Goal: Information Seeking & Learning: Check status

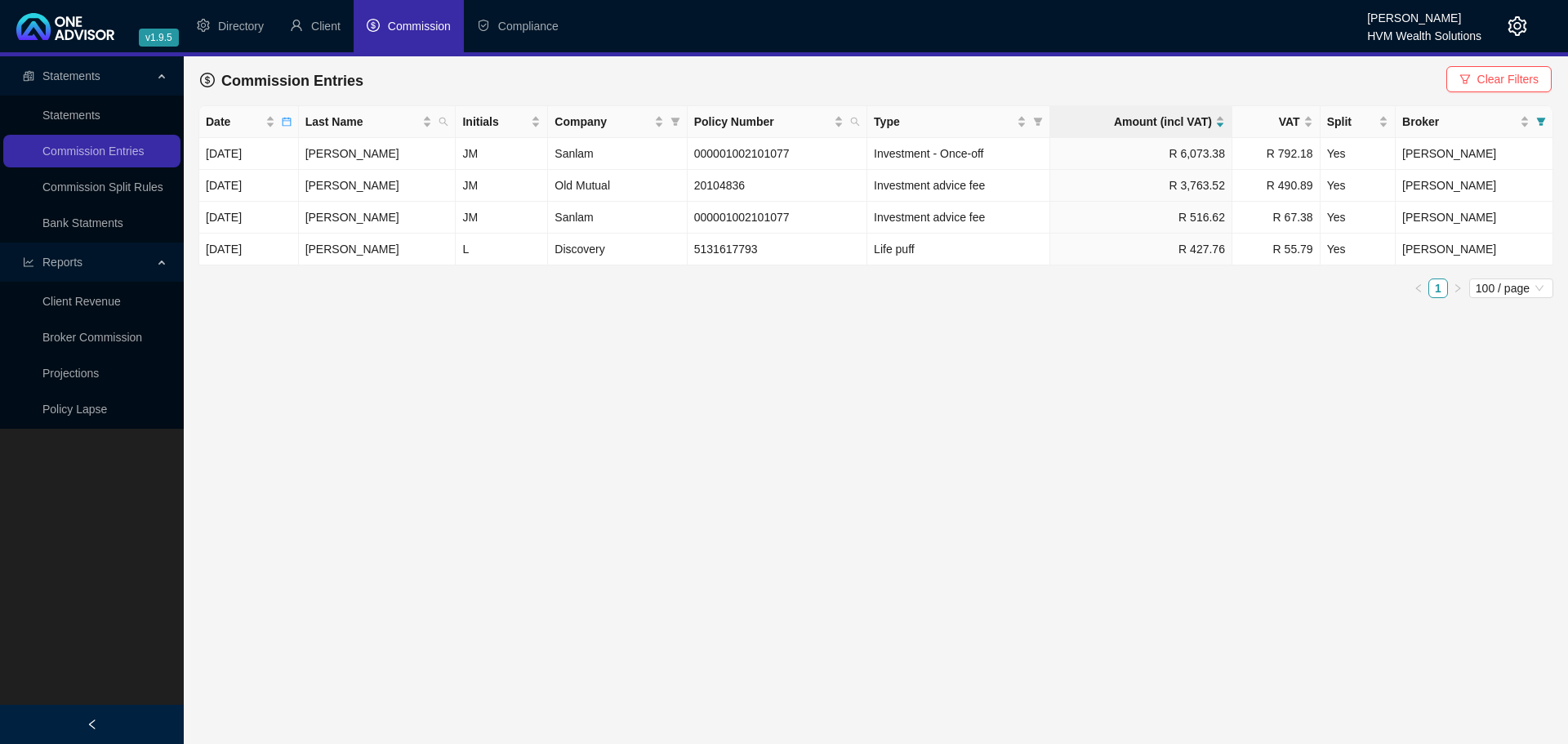
click at [1521, 20] on icon "setting" at bounding box center [1518, 26] width 18 height 19
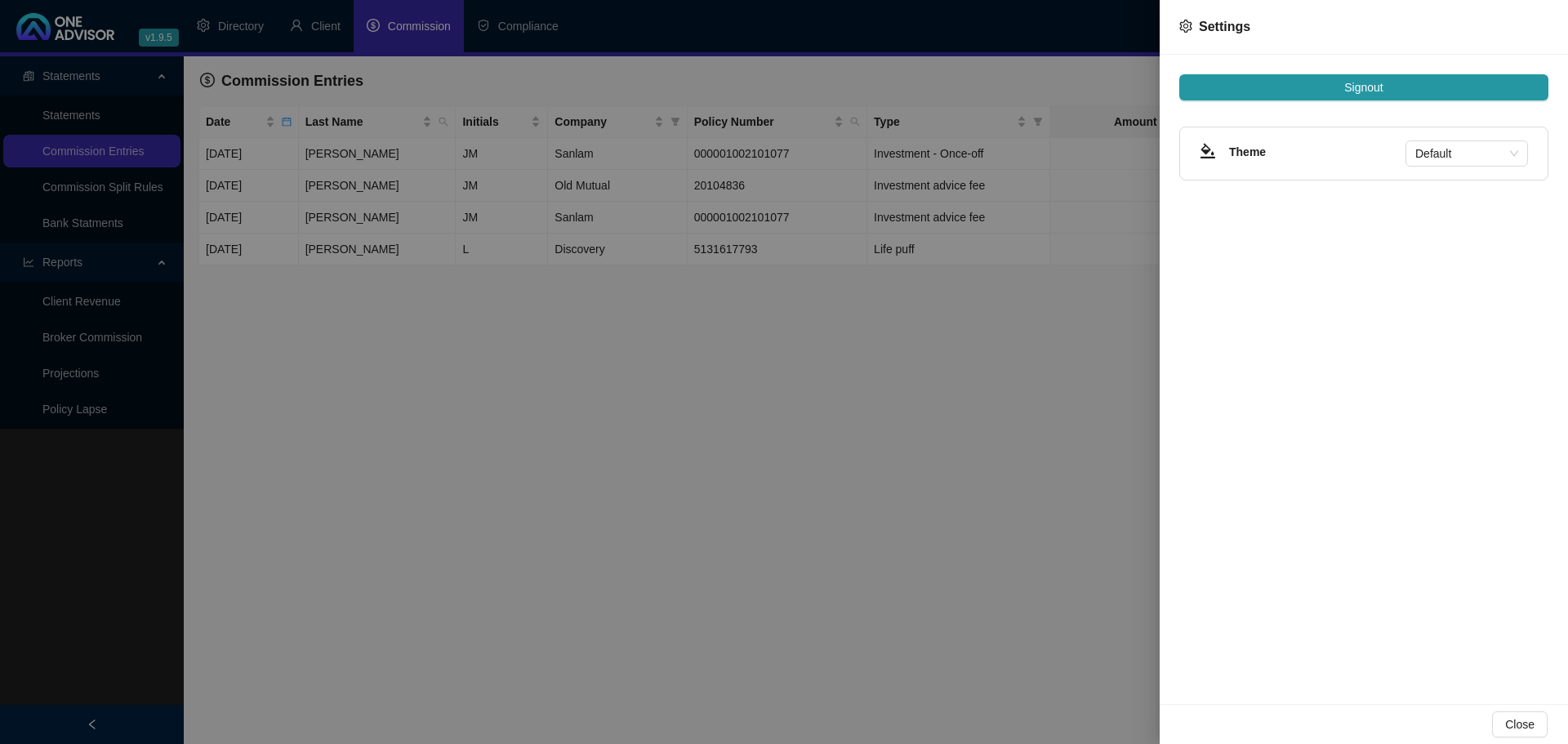
click at [246, 14] on div at bounding box center [784, 372] width 1568 height 744
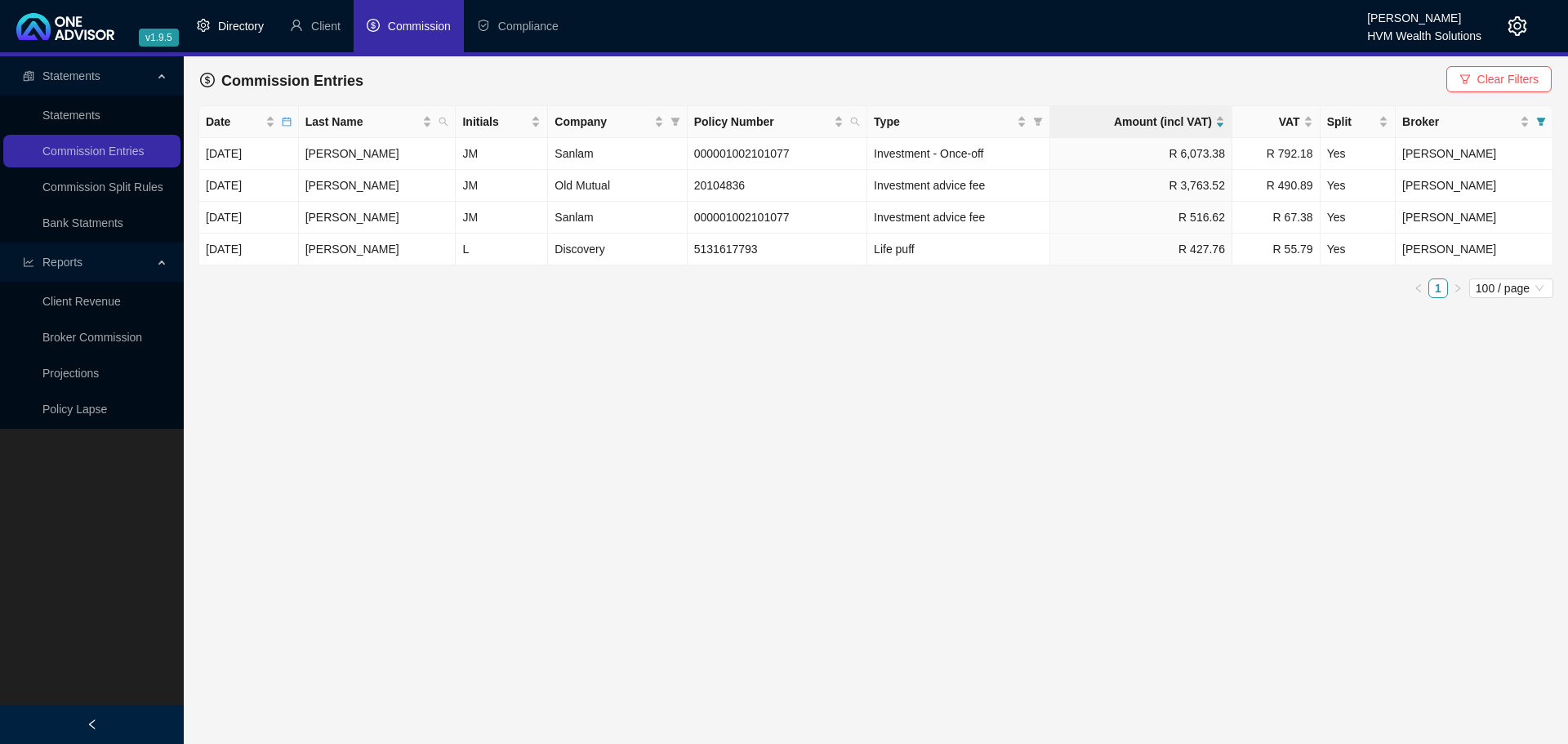
click at [232, 28] on span "Directory" at bounding box center [241, 26] width 46 height 13
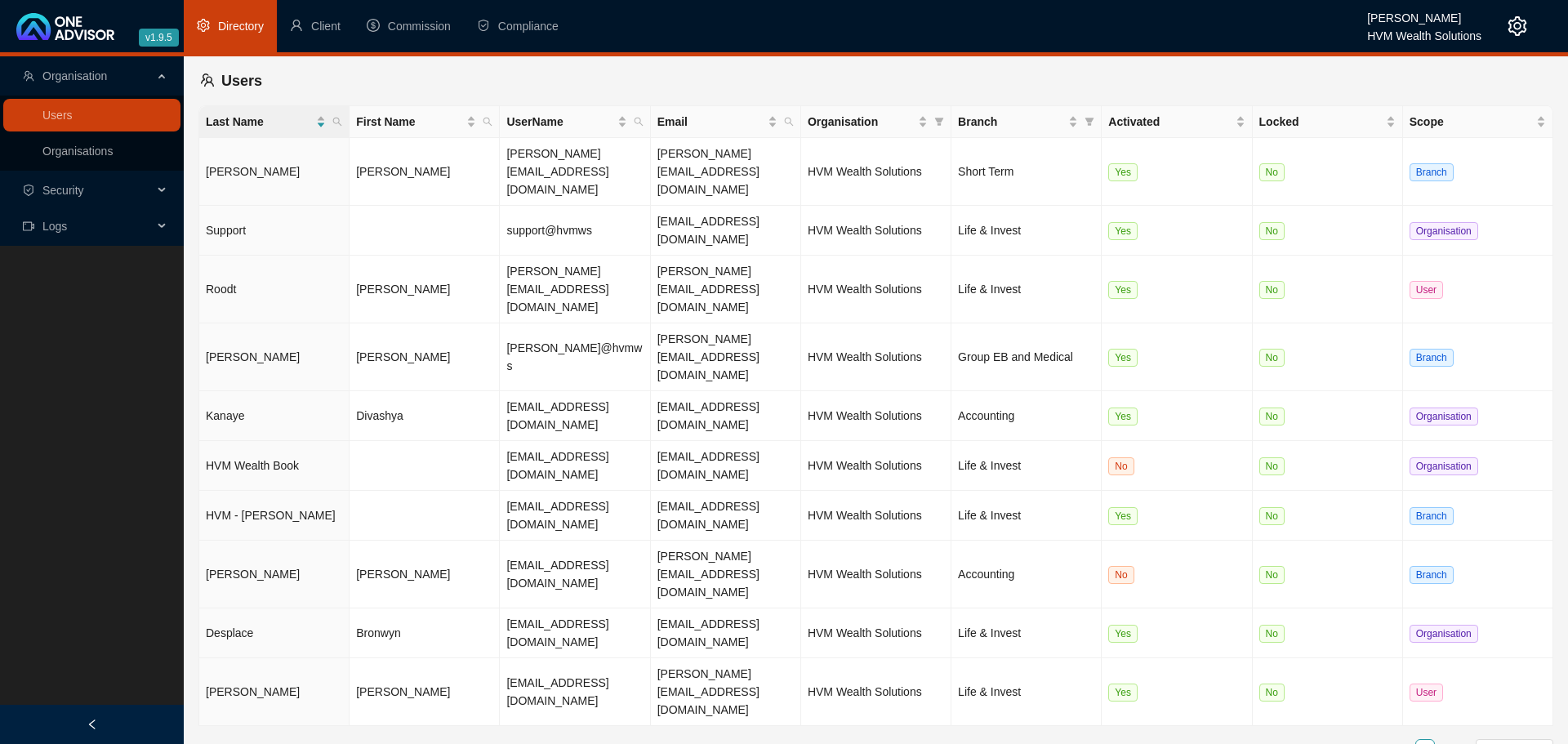
click at [817, 586] on main "Organisation Users Organisations Security Logs Users Last Name First Name UserN…" at bounding box center [784, 400] width 1568 height 688
click at [668, 441] on td "[EMAIL_ADDRESS][DOMAIN_NAME]" at bounding box center [726, 466] width 151 height 50
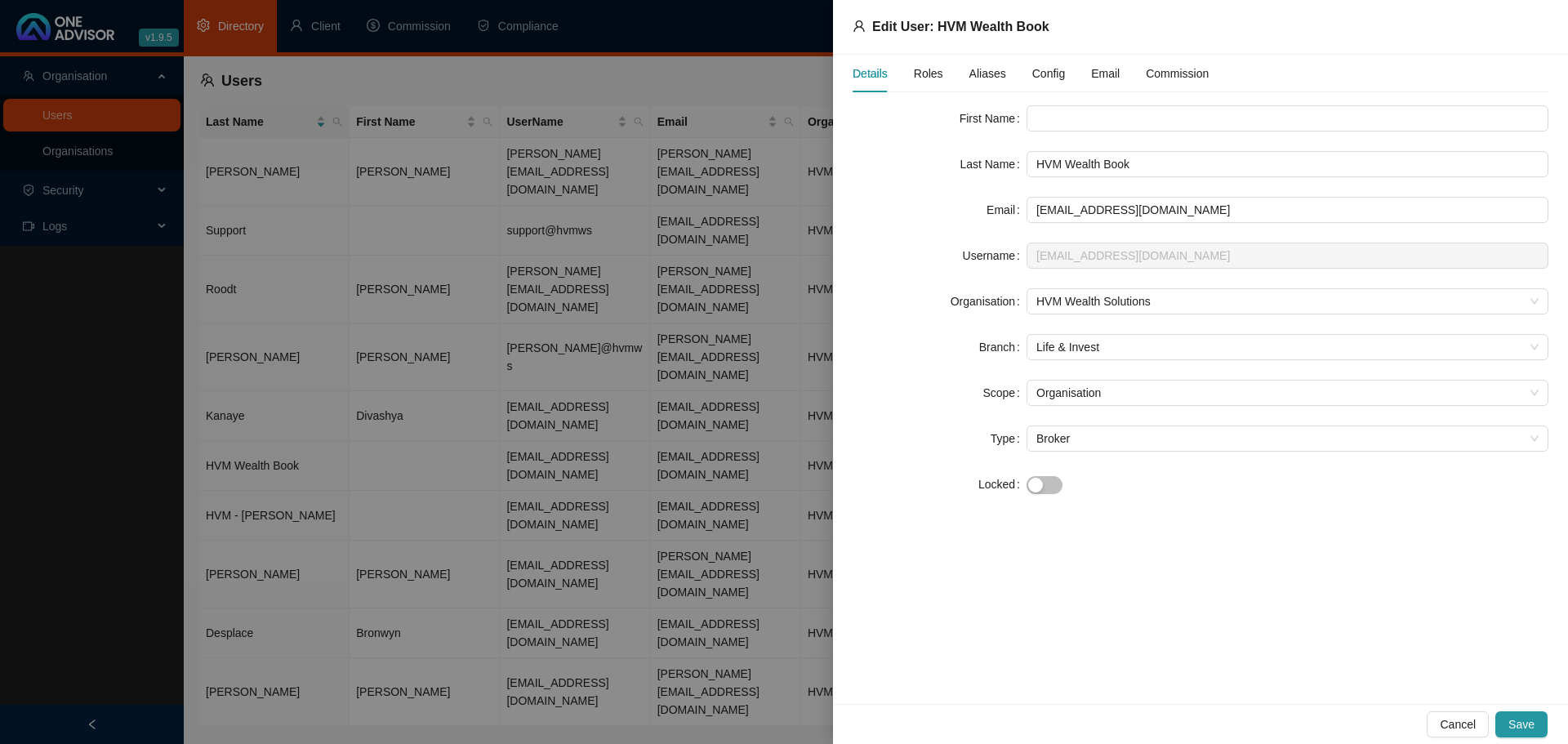
click at [734, 542] on div at bounding box center [784, 372] width 1568 height 744
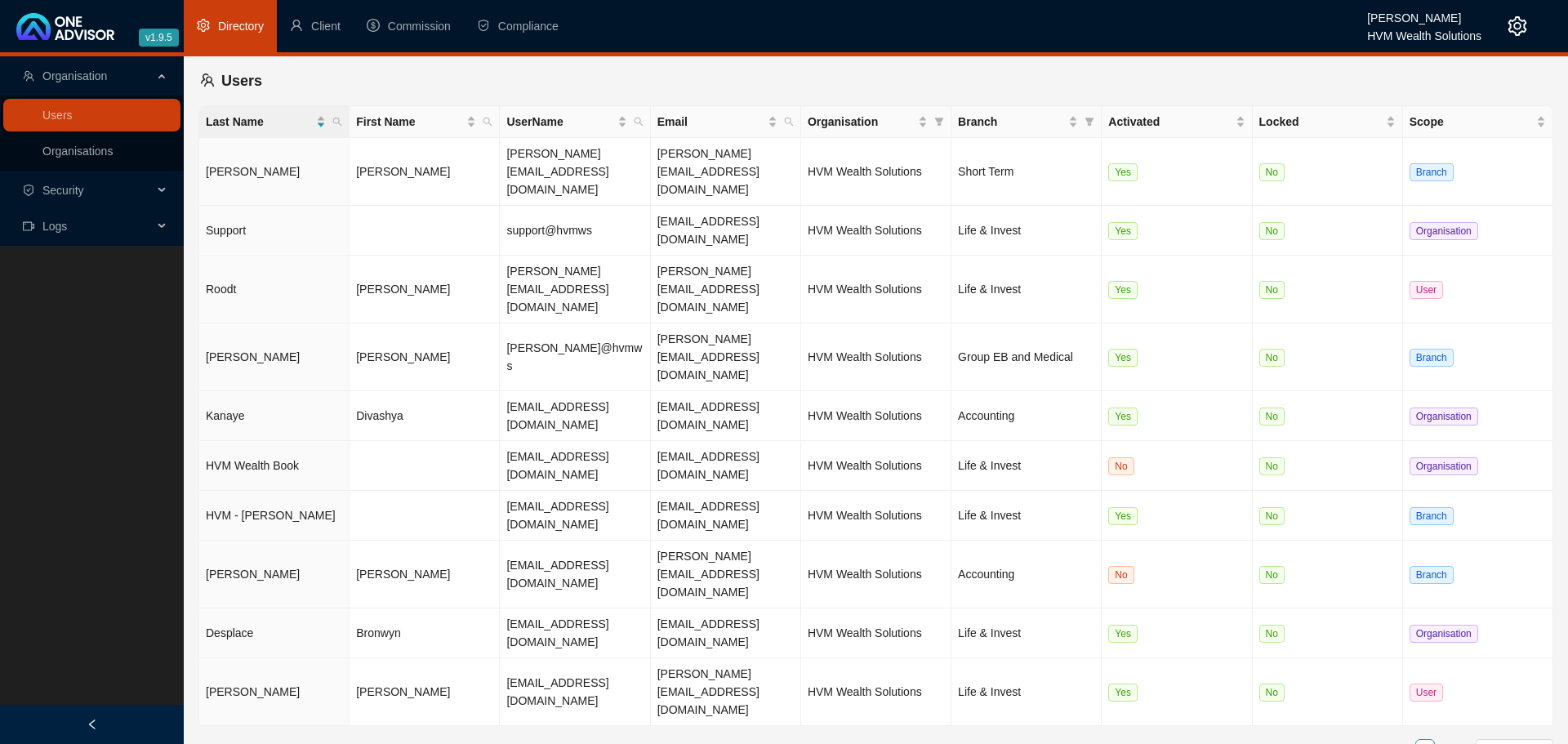
click at [753, 543] on main "Organisation Users Organisations Security Logs Users Last Name First Name UserN…" at bounding box center [784, 400] width 1568 height 688
click at [693, 491] on td "[EMAIL_ADDRESS][DOMAIN_NAME]" at bounding box center [726, 516] width 151 height 50
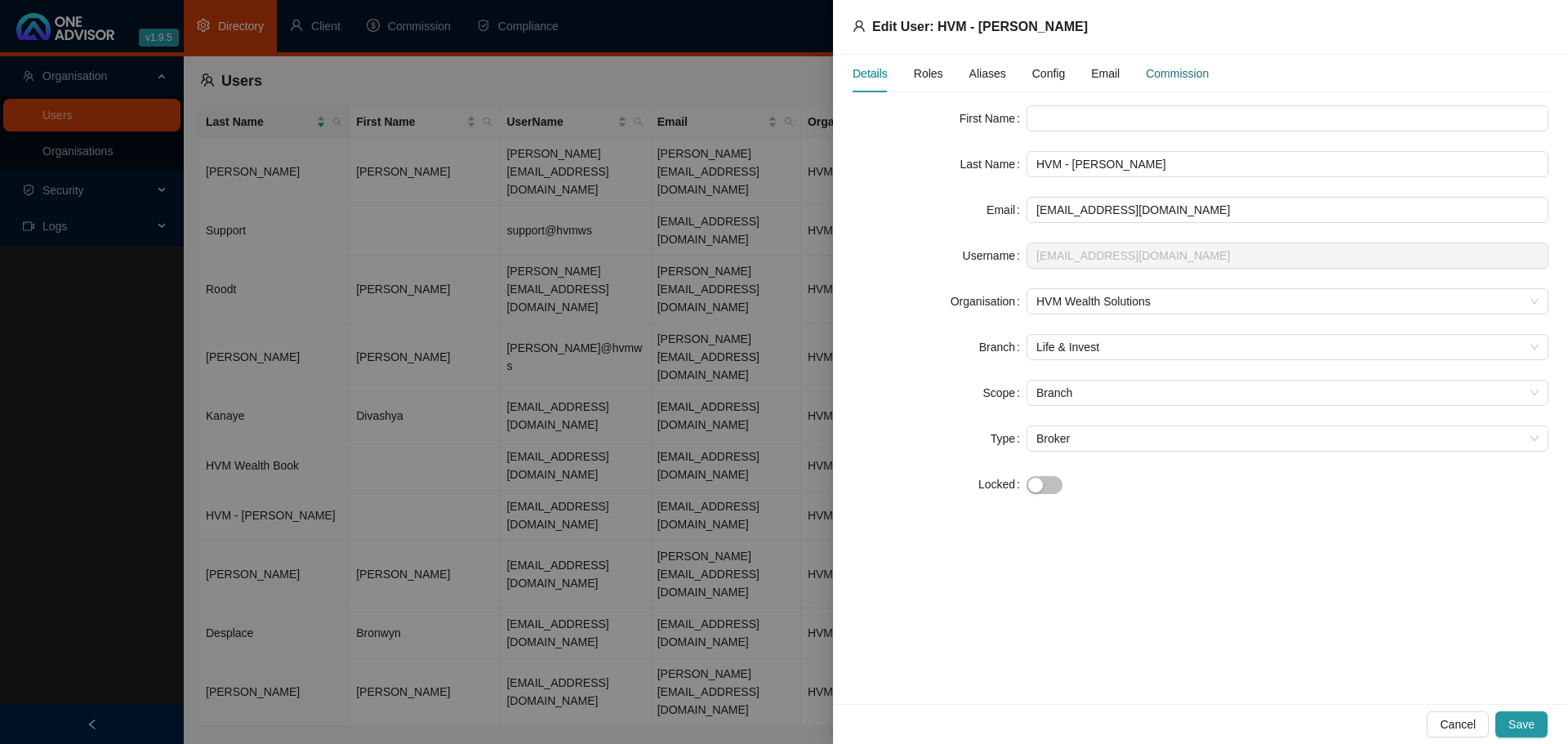
click at [1148, 76] on div "Commission" at bounding box center [1177, 73] width 62 height 18
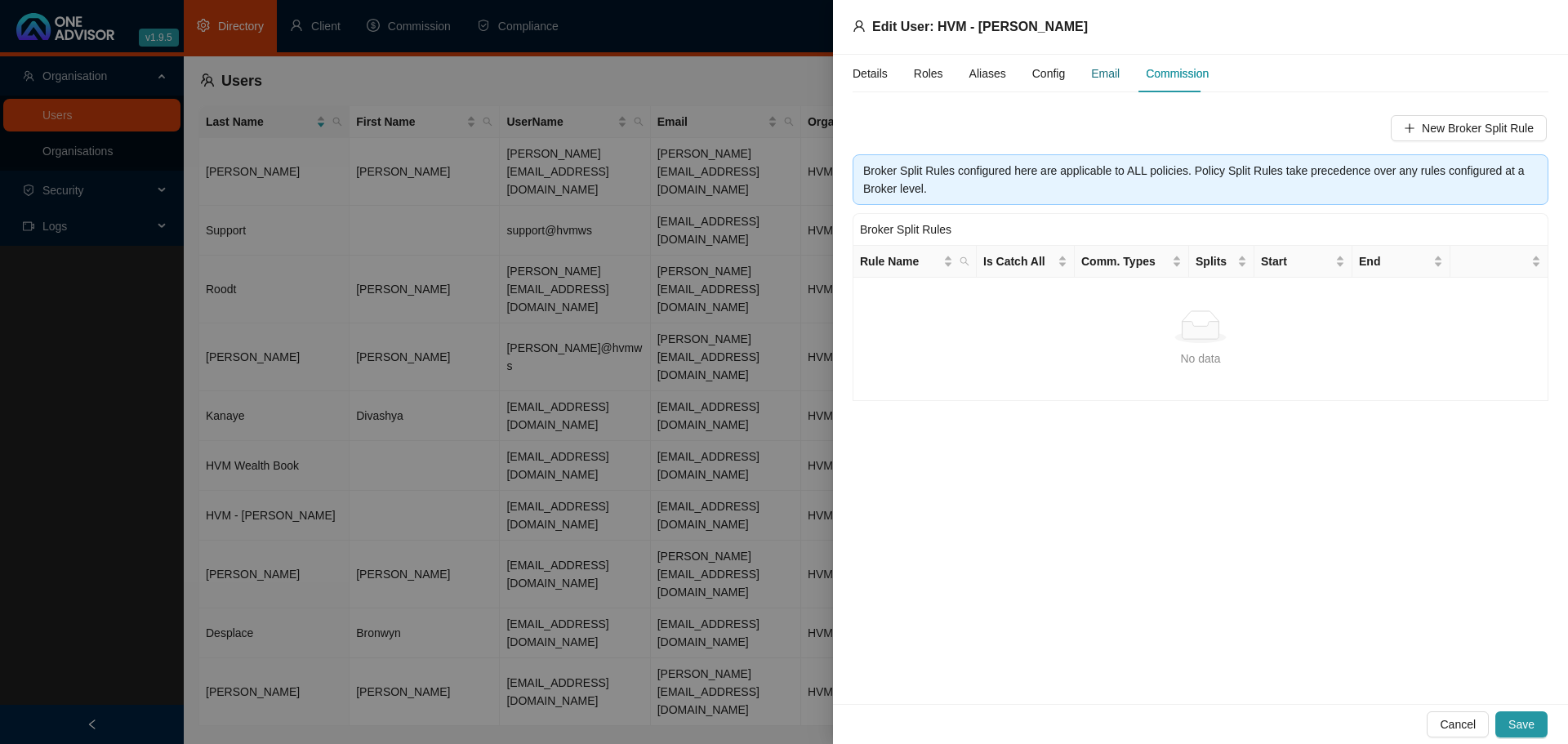
click at [1091, 76] on div "Email" at bounding box center [1104, 73] width 28 height 18
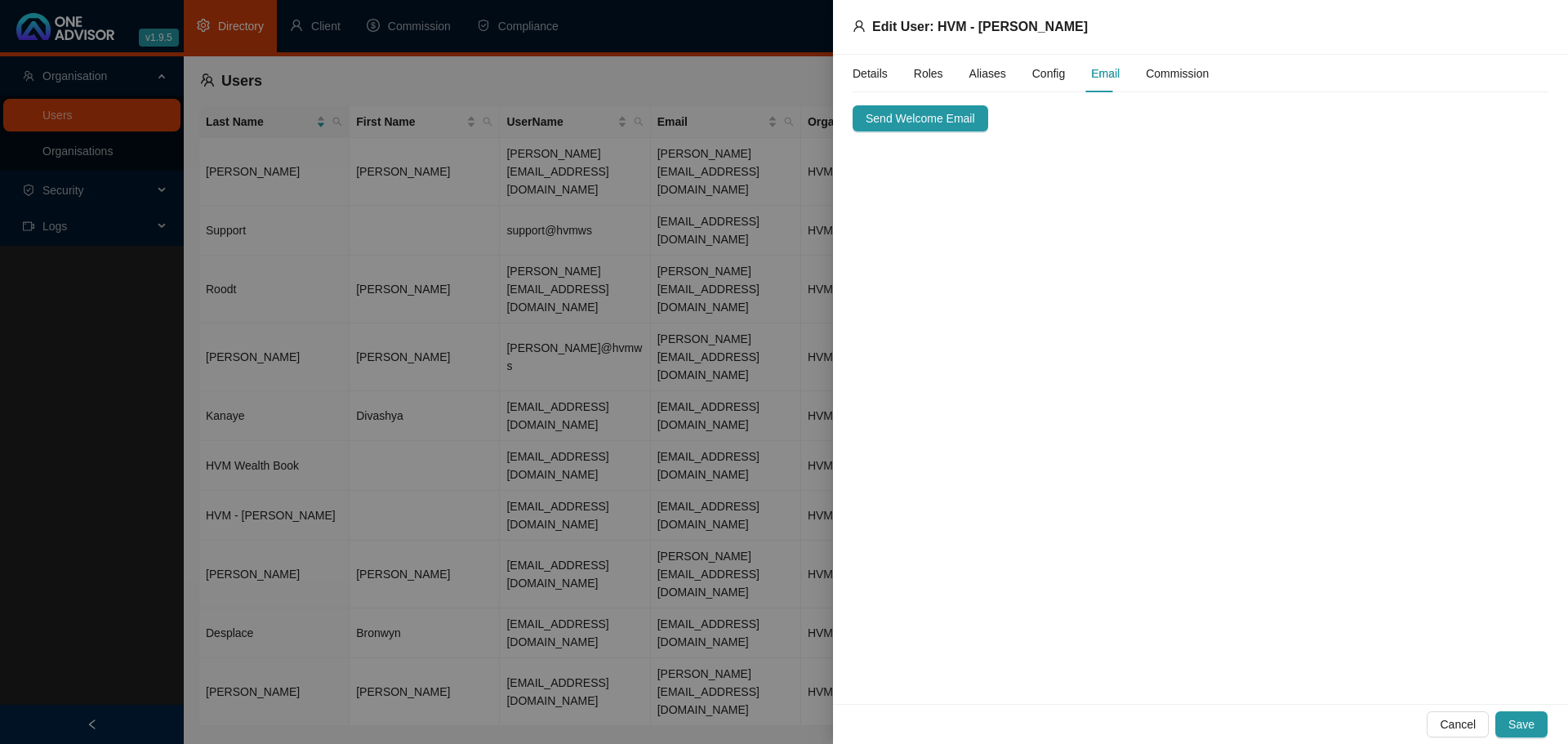
click at [1036, 75] on span "Config" at bounding box center [1048, 73] width 33 height 11
click at [978, 122] on span "Advice Scopes" at bounding box center [969, 121] width 76 height 11
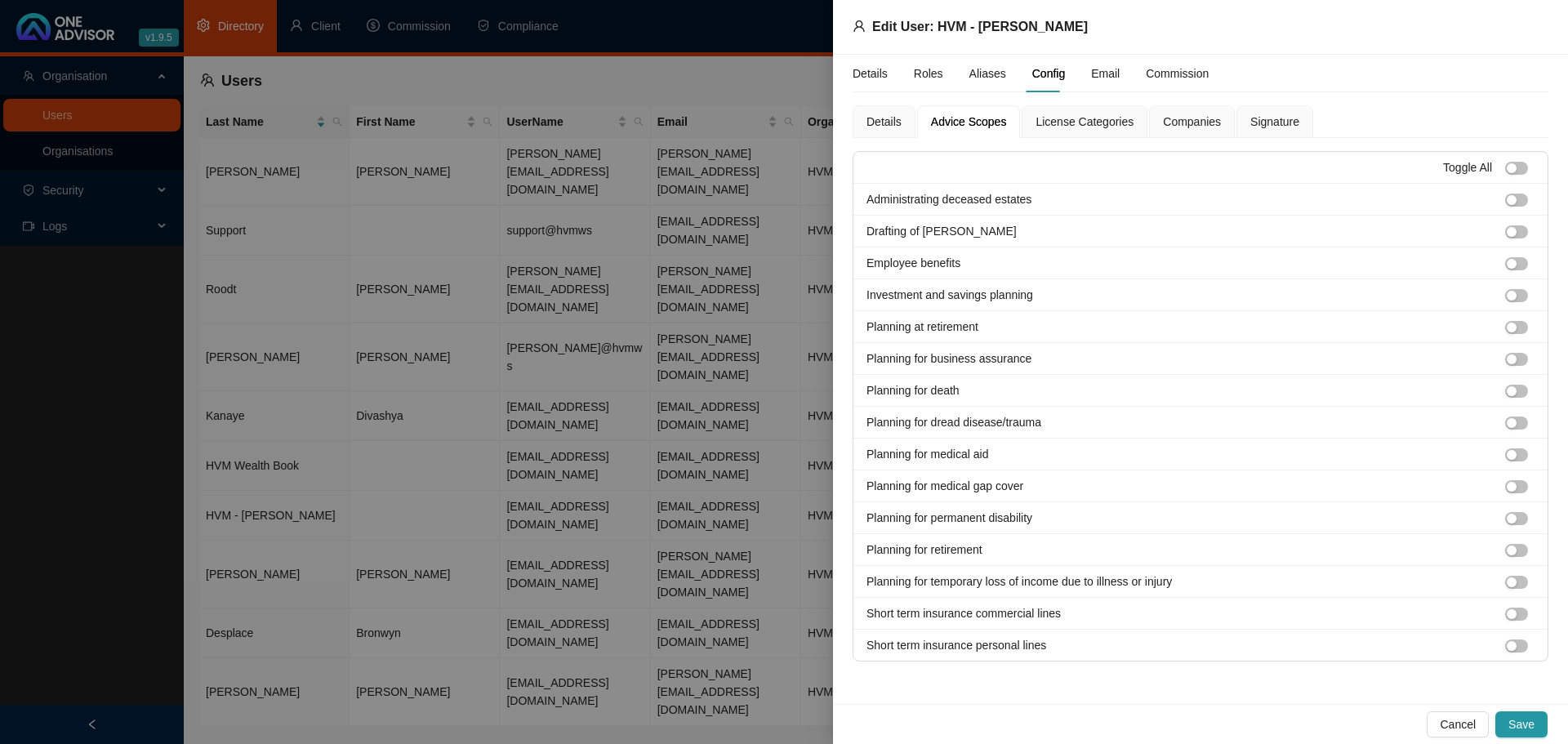
click at [1051, 122] on span "License Categories" at bounding box center [1084, 121] width 98 height 11
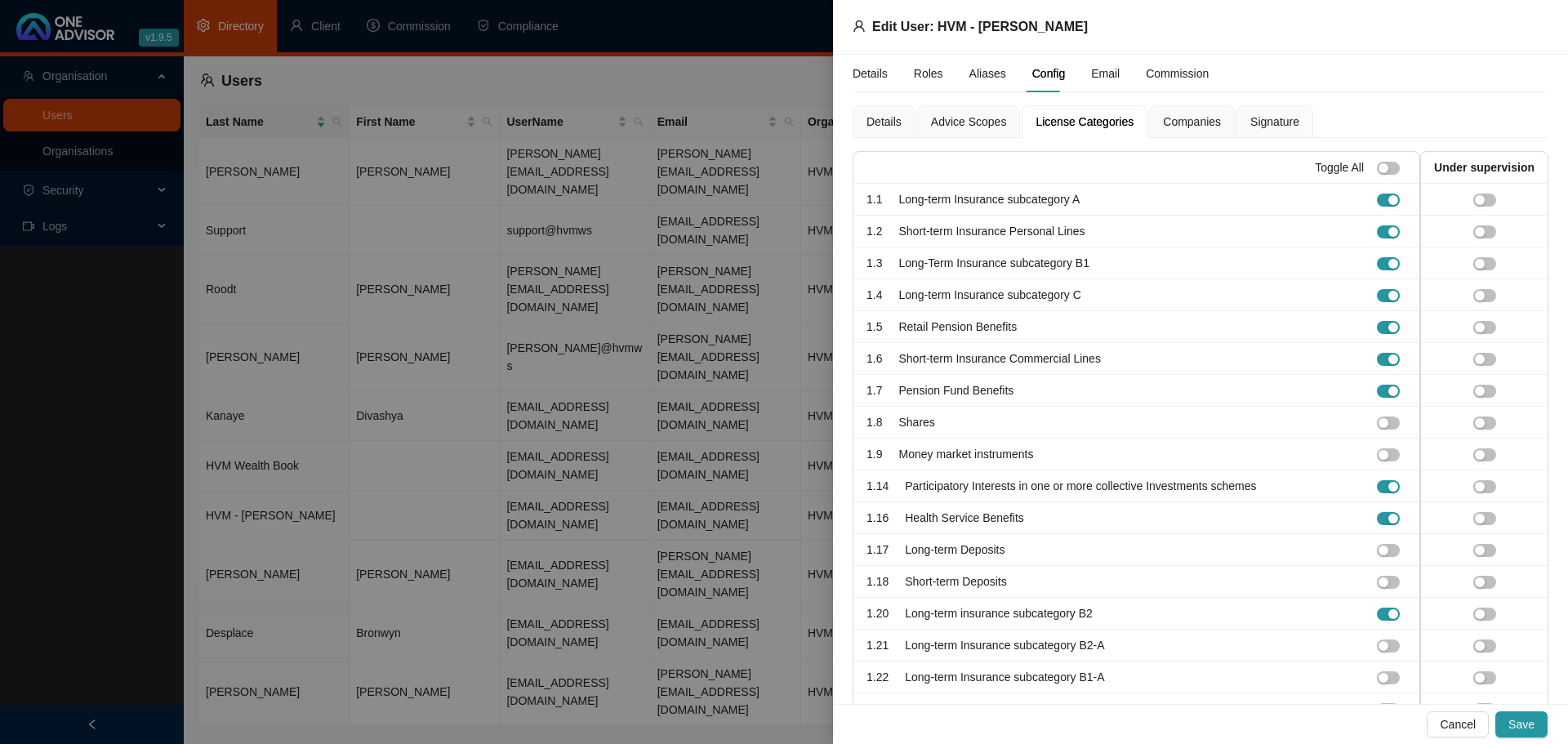
click at [1168, 122] on span "Companies" at bounding box center [1192, 121] width 58 height 11
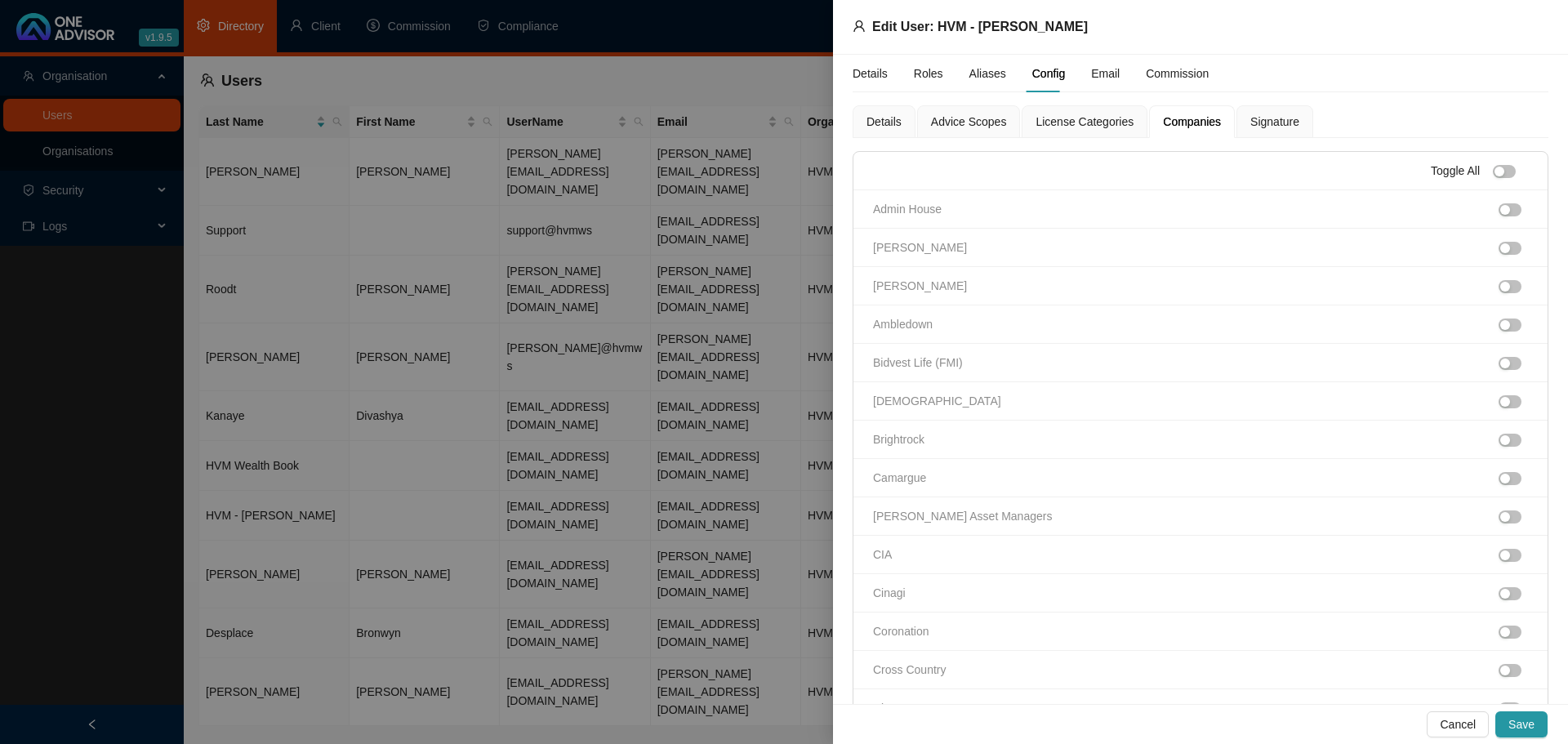
click at [1252, 122] on span "Signature" at bounding box center [1274, 121] width 49 height 11
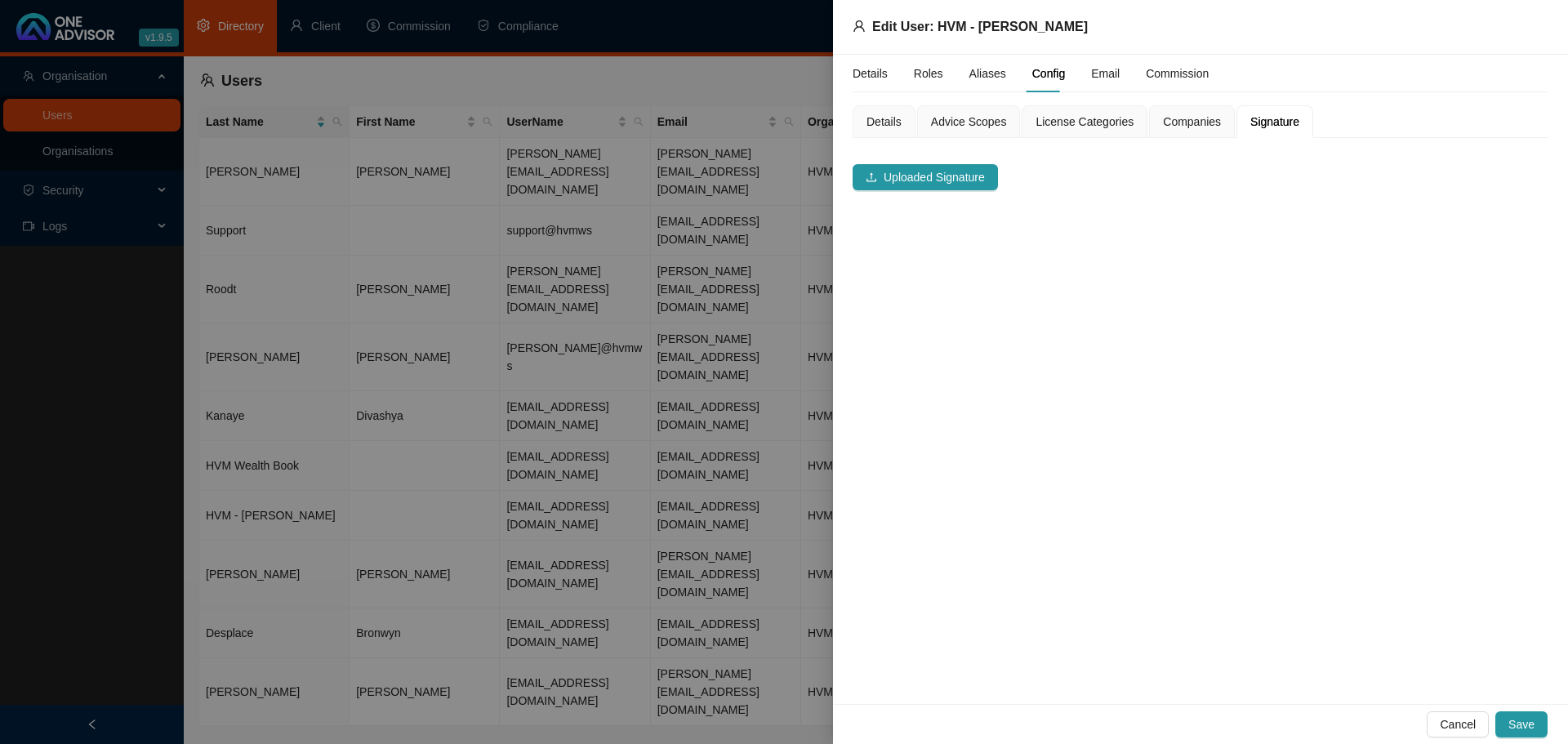
click at [927, 76] on span "Roles" at bounding box center [928, 73] width 29 height 11
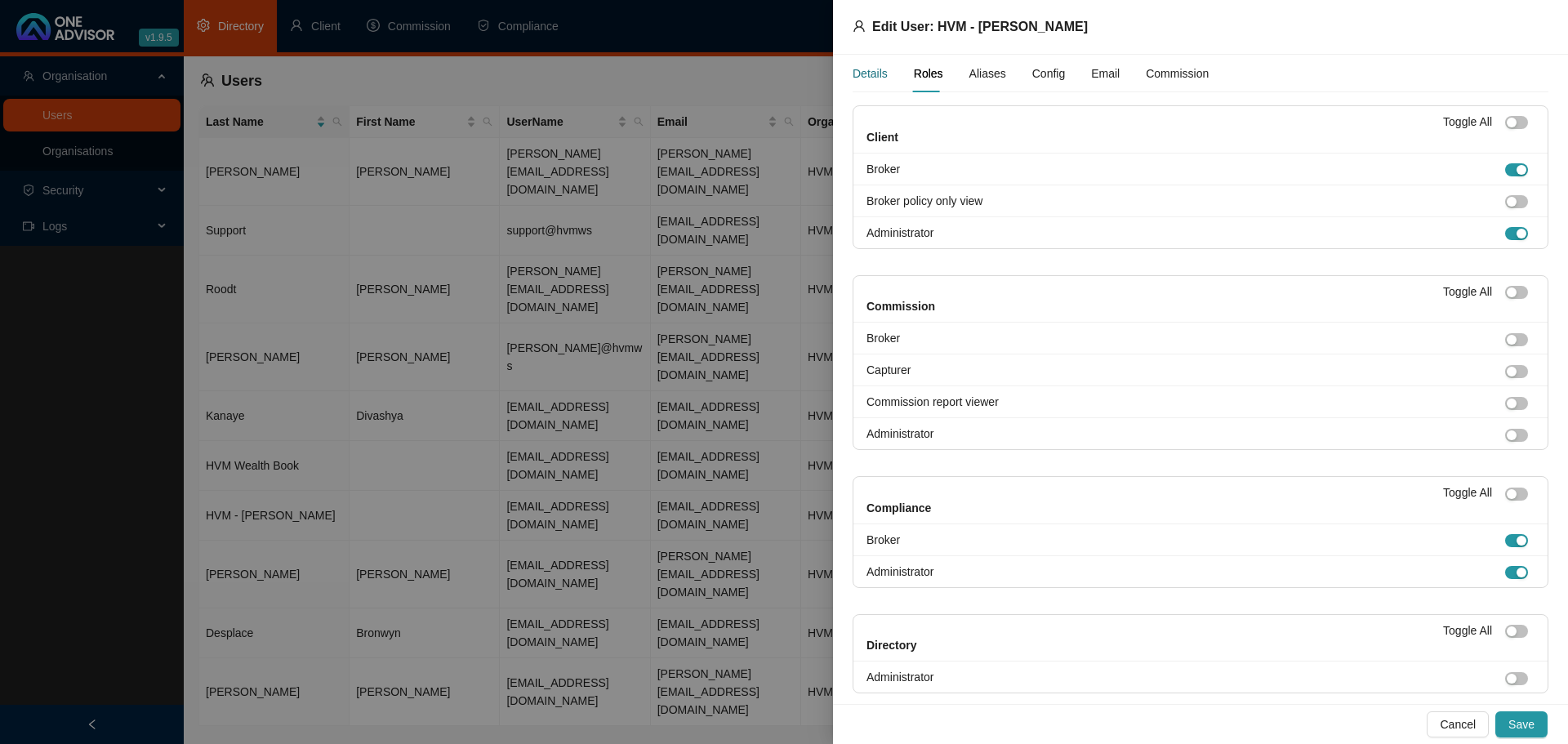
click at [870, 76] on div "Details" at bounding box center [870, 73] width 35 height 18
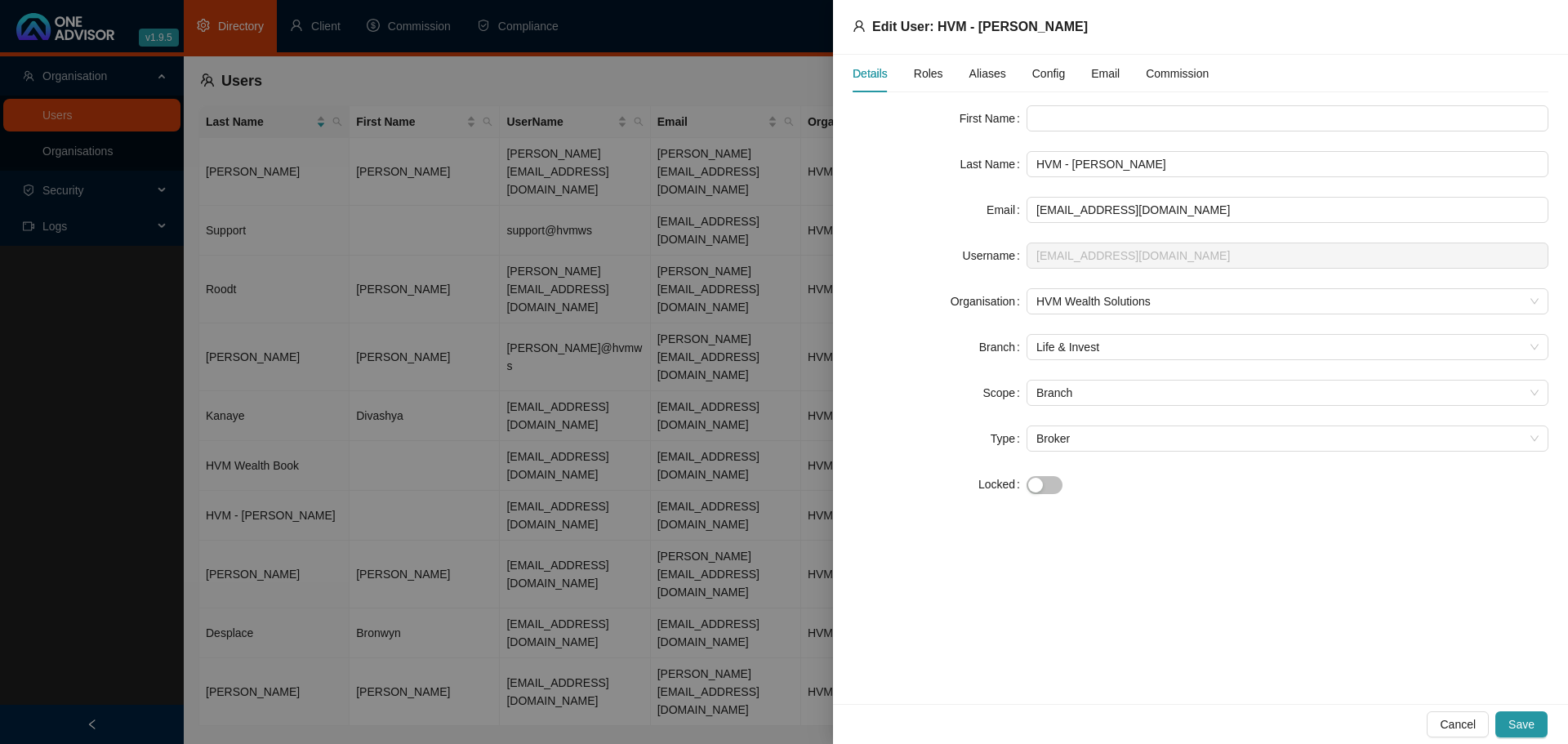
click at [743, 544] on div at bounding box center [784, 372] width 1568 height 744
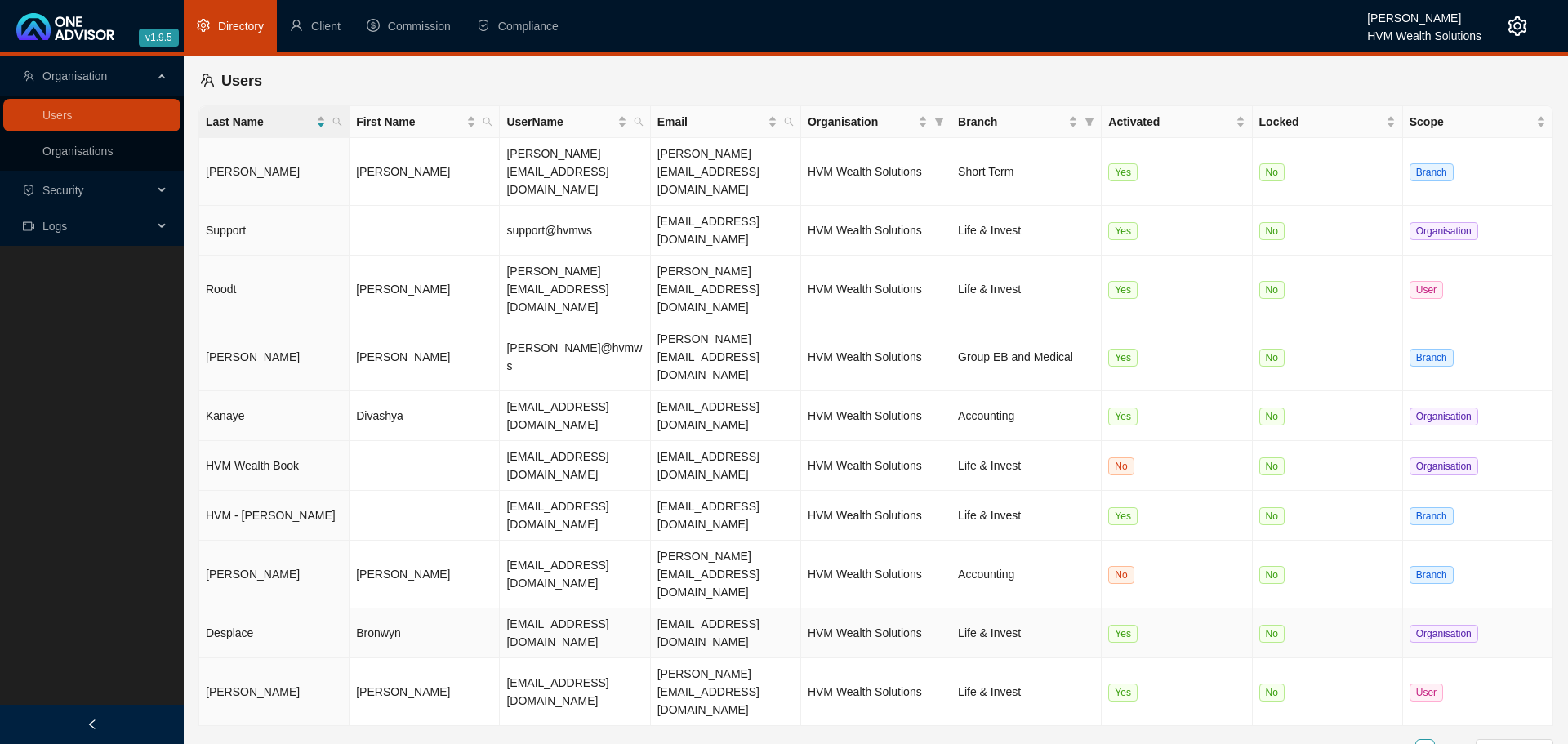
drag, startPoint x: 565, startPoint y: 424, endPoint x: 552, endPoint y: 485, distance: 62.4
click at [552, 485] on div "Last Name First Name UserName Email Organisation Branch Activated Locked Scope …" at bounding box center [876, 433] width 1355 height 654
click at [621, 562] on main "Organisation Users Organisations Security Logs Users Last Name First Name UserN…" at bounding box center [784, 400] width 1568 height 688
click at [1519, 740] on span "10 / page" at bounding box center [1514, 750] width 64 height 18
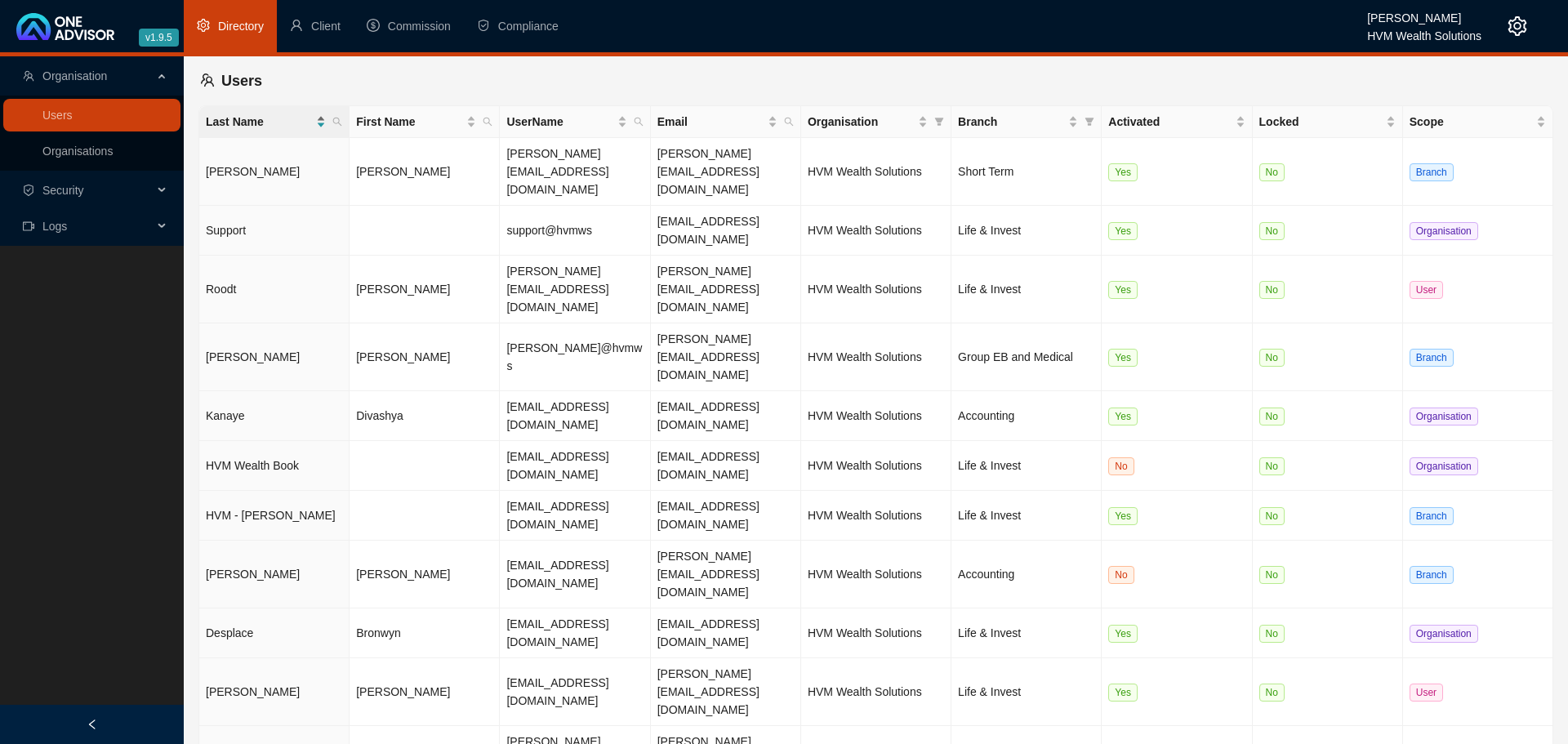
click at [321, 127] on div "Last Name" at bounding box center [265, 122] width 120 height 18
click at [471, 123] on div "First Name" at bounding box center [416, 122] width 120 height 18
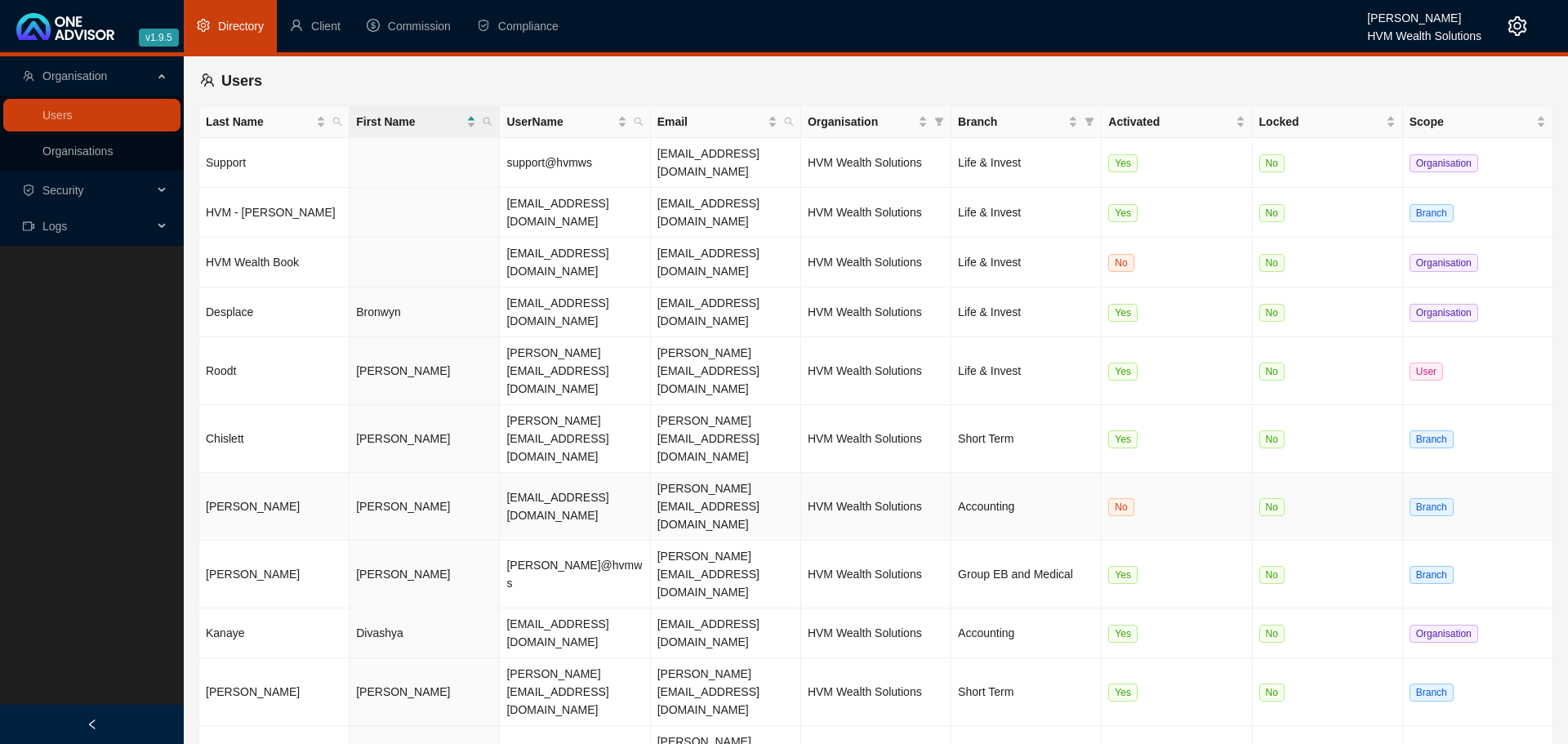
click at [354, 473] on td "[PERSON_NAME]" at bounding box center [425, 507] width 151 height 68
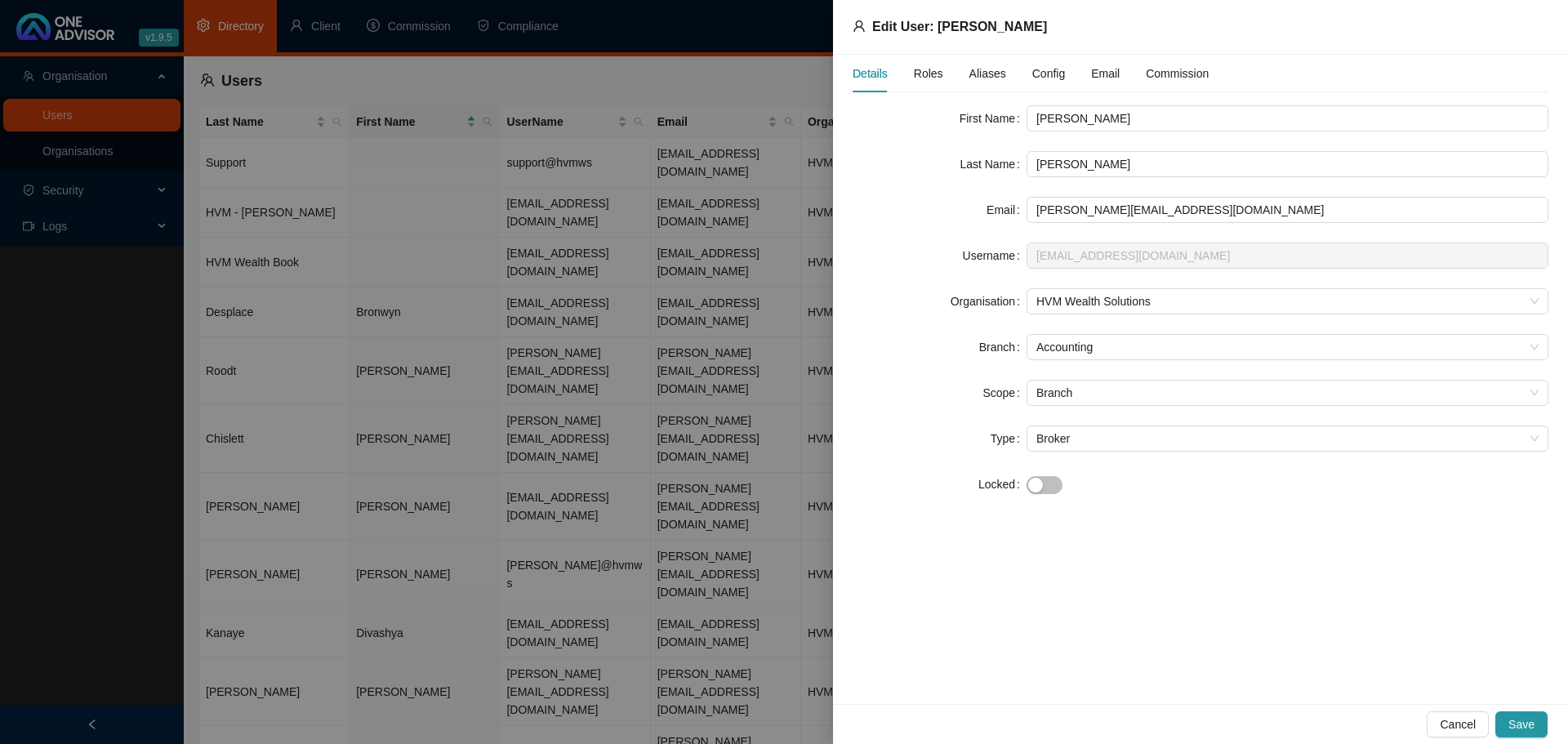
click at [526, 573] on div at bounding box center [784, 372] width 1568 height 744
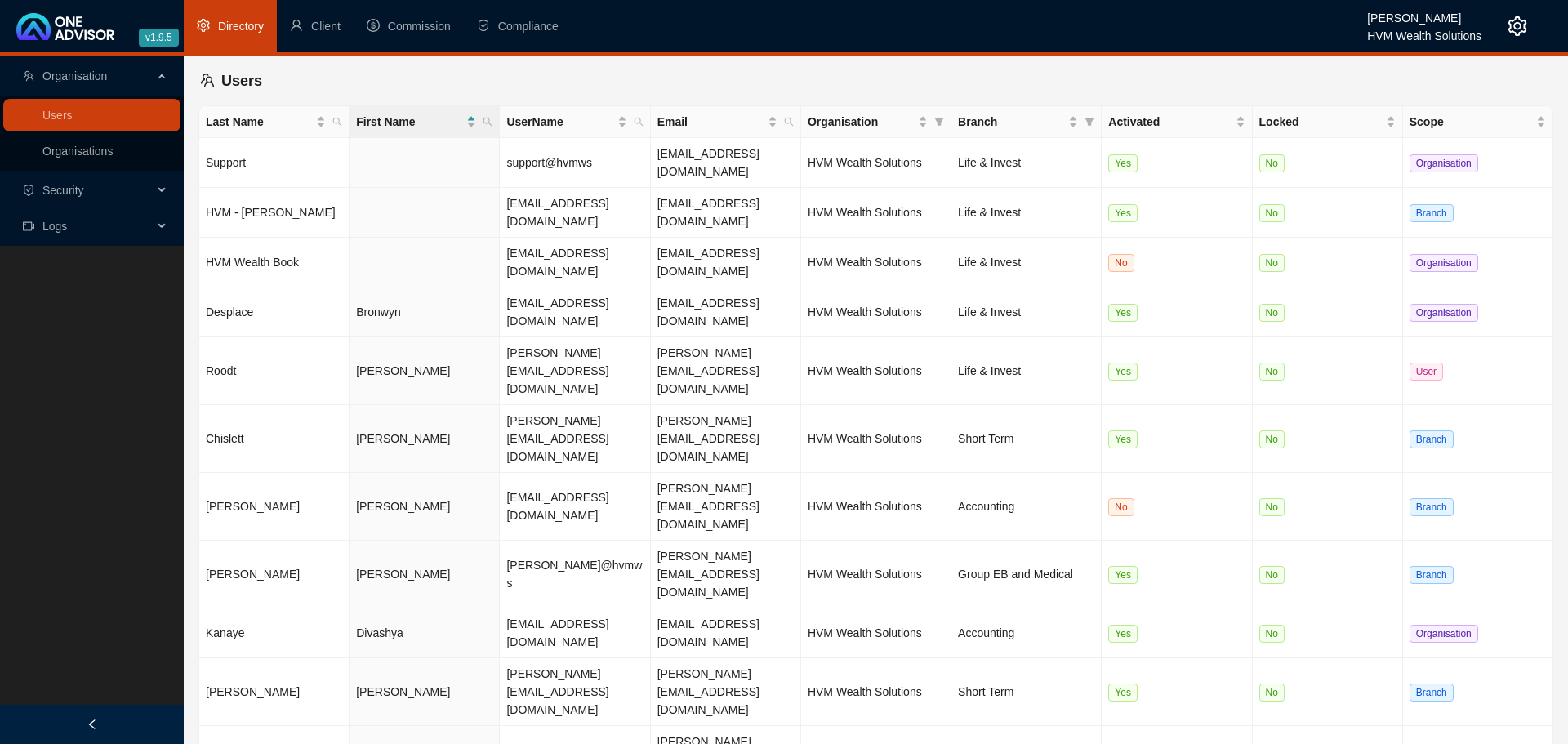
click at [421, 610] on main "Organisation Users Organisations Security Logs Users Last Name First Name UserN…" at bounding box center [784, 400] width 1568 height 688
click at [594, 603] on main "Organisation Users Organisations Security Logs Users Last Name First Name UserN…" at bounding box center [784, 400] width 1568 height 688
click at [843, 648] on main "Organisation Users Organisations Security Logs Users Last Name First Name UserN…" at bounding box center [784, 400] width 1568 height 688
click at [986, 188] on td "Life & Invest" at bounding box center [1026, 213] width 151 height 50
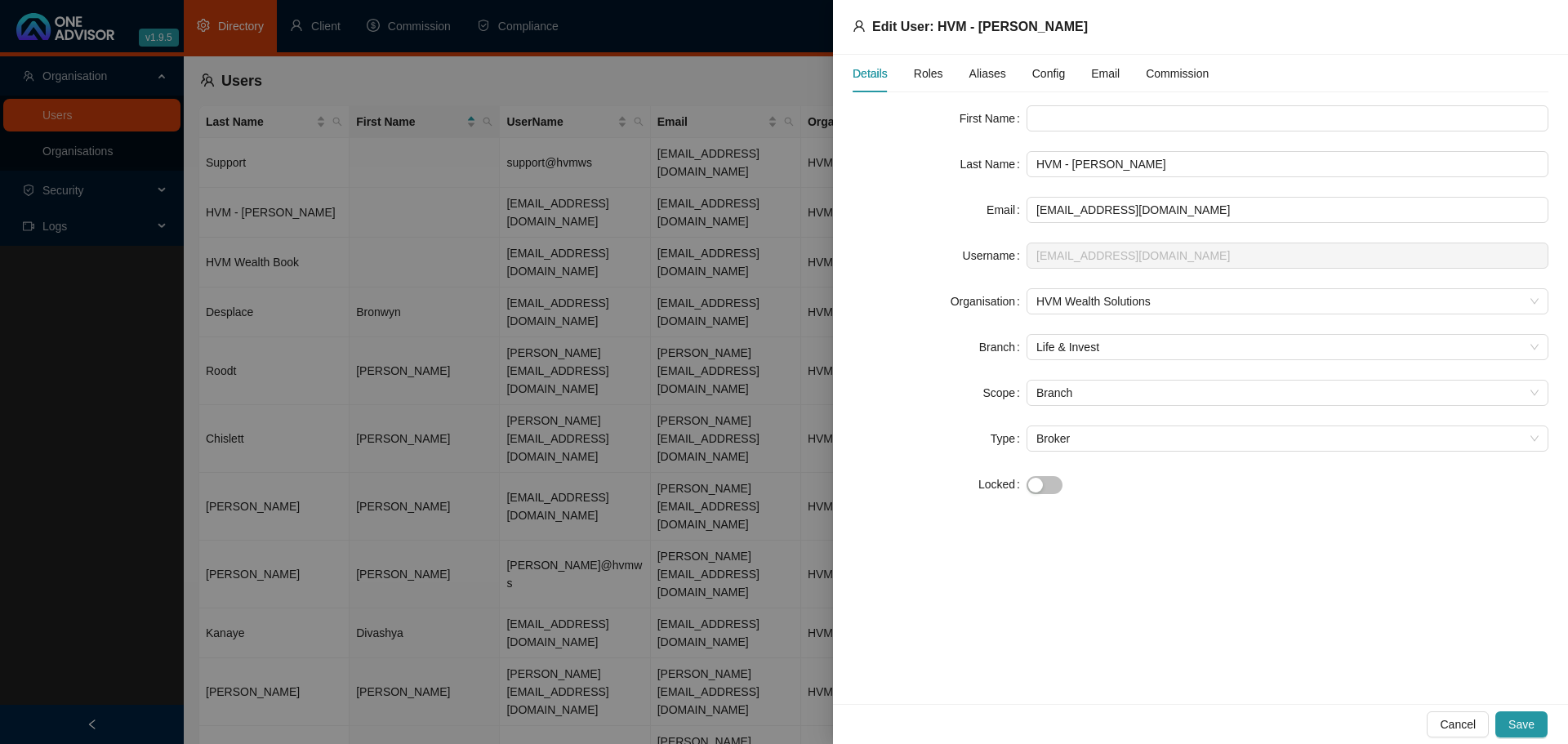
click at [932, 77] on span "Roles" at bounding box center [928, 73] width 29 height 11
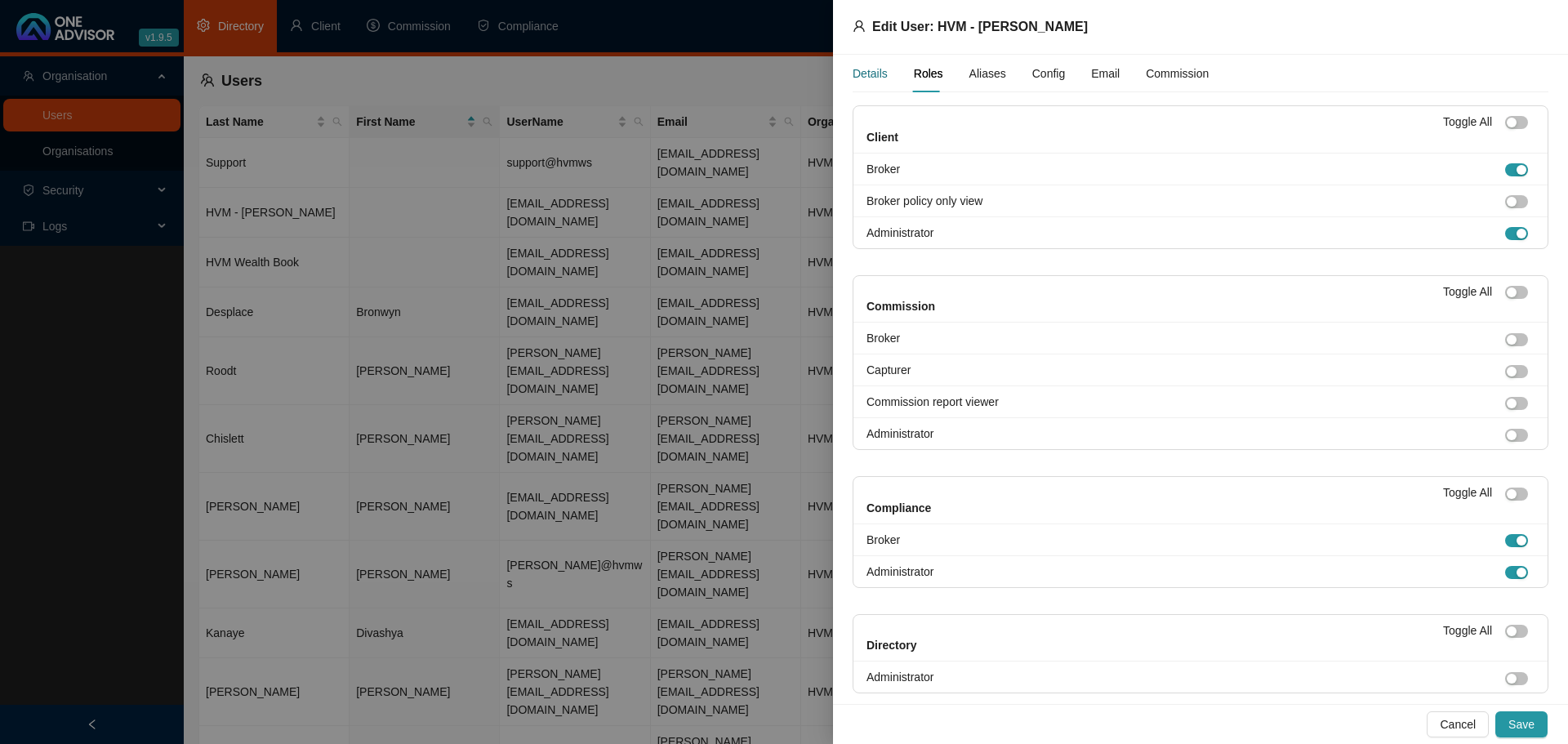
click at [868, 77] on div "Details" at bounding box center [870, 73] width 35 height 18
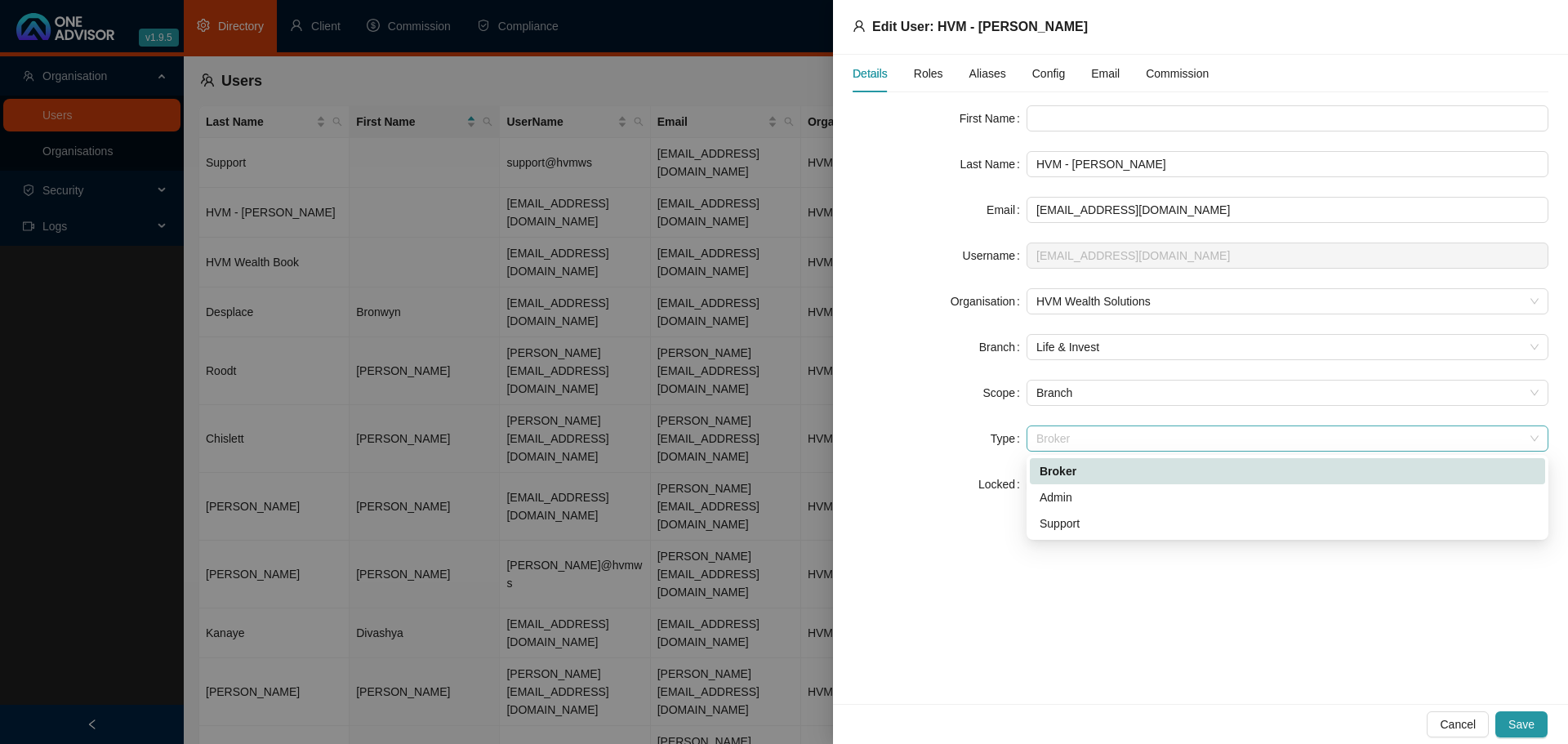
click at [1074, 443] on span "Broker" at bounding box center [1287, 438] width 502 height 25
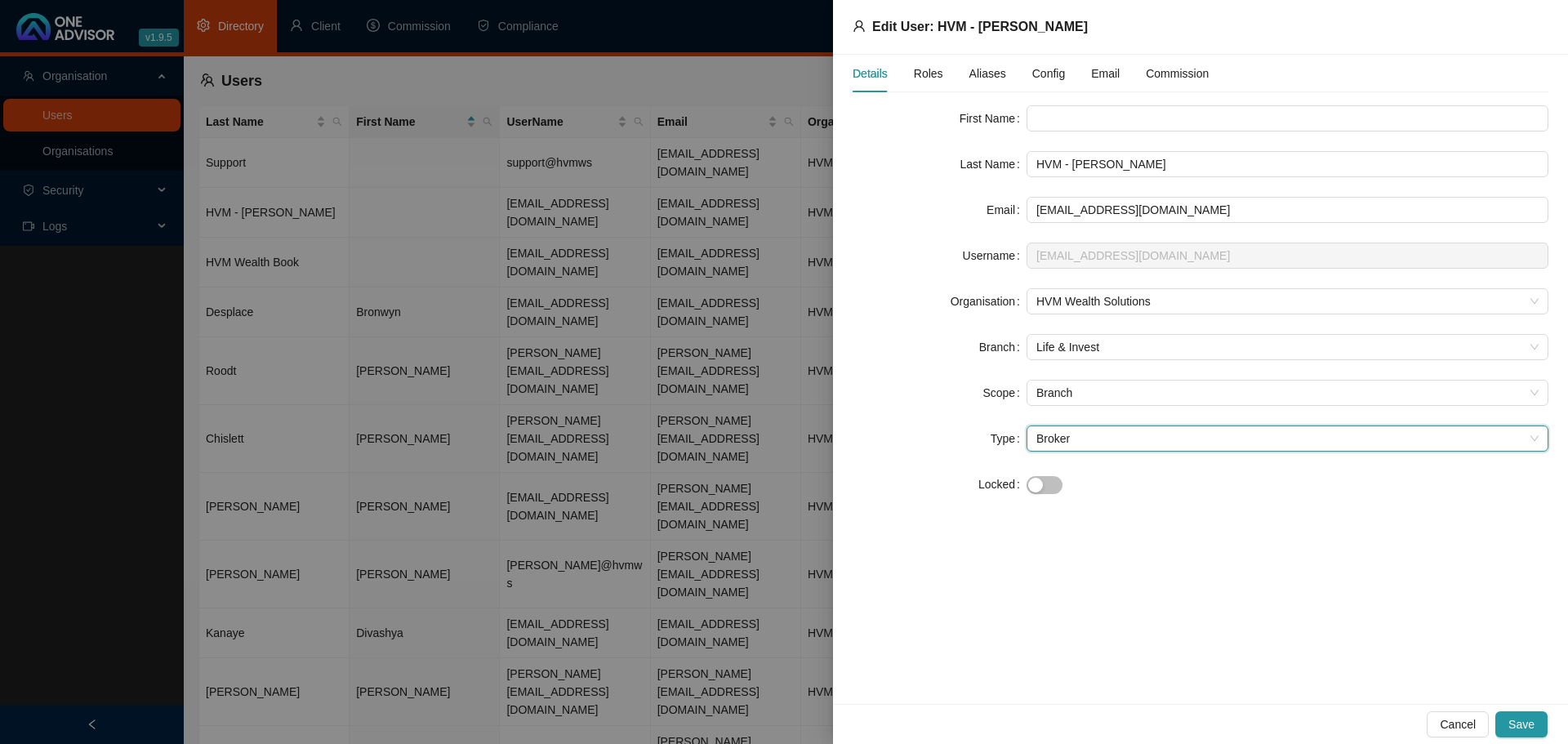
click at [962, 434] on div "Type" at bounding box center [939, 438] width 174 height 26
click at [1175, 547] on div "Details Roles Aliases Config Email Commission First Name Last Name HVM - [PERSO…" at bounding box center [1200, 379] width 735 height 649
click at [1444, 720] on button "Cancel" at bounding box center [1458, 725] width 62 height 26
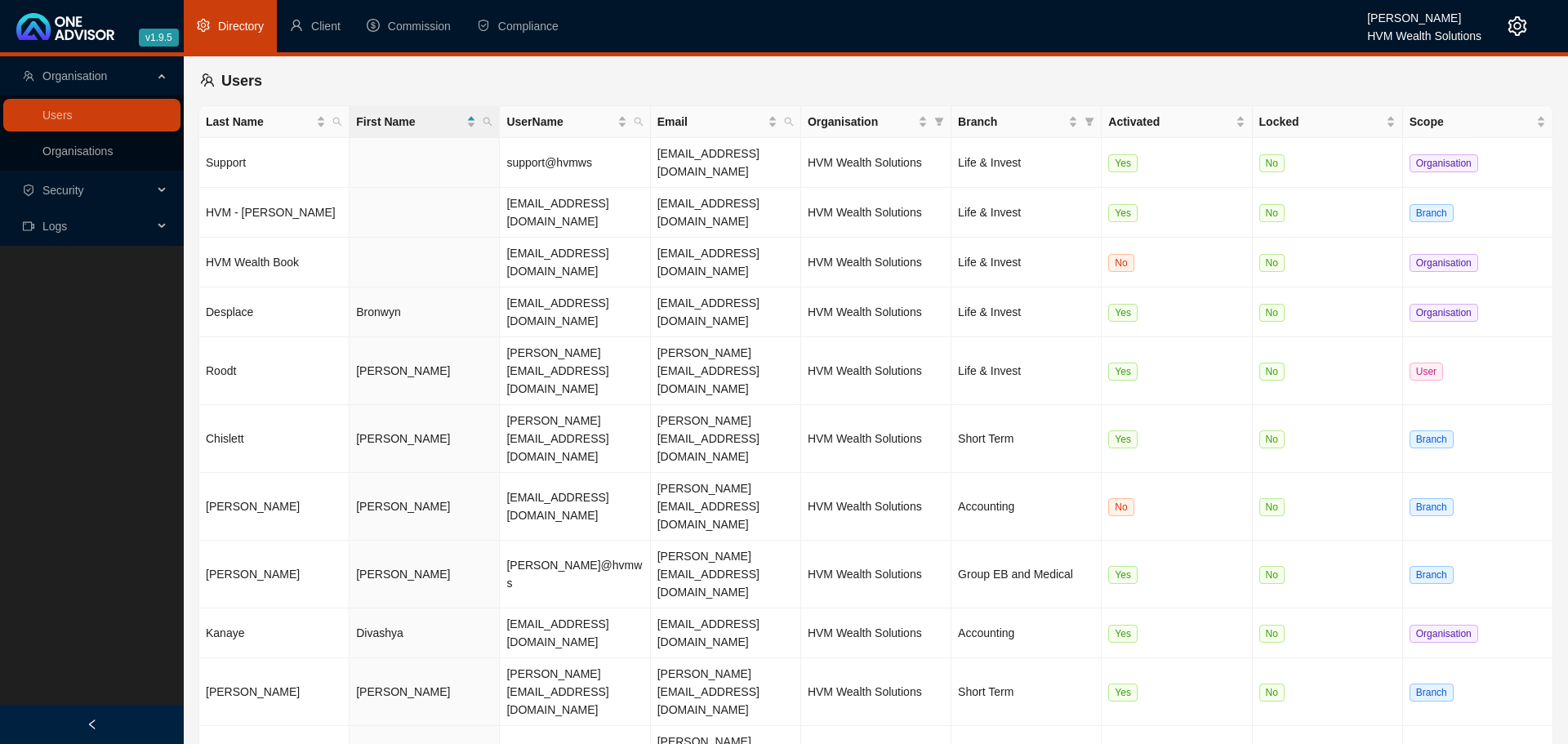
click at [1058, 648] on main "Organisation Users Organisations Security Logs Users Last Name First Name UserN…" at bounding box center [784, 400] width 1568 height 688
click at [376, 571] on div "Last Name First Name UserName Email Organisation Branch Activated Locked Scope …" at bounding box center [876, 506] width 1355 height 802
click at [105, 152] on link "Organisations" at bounding box center [77, 151] width 70 height 13
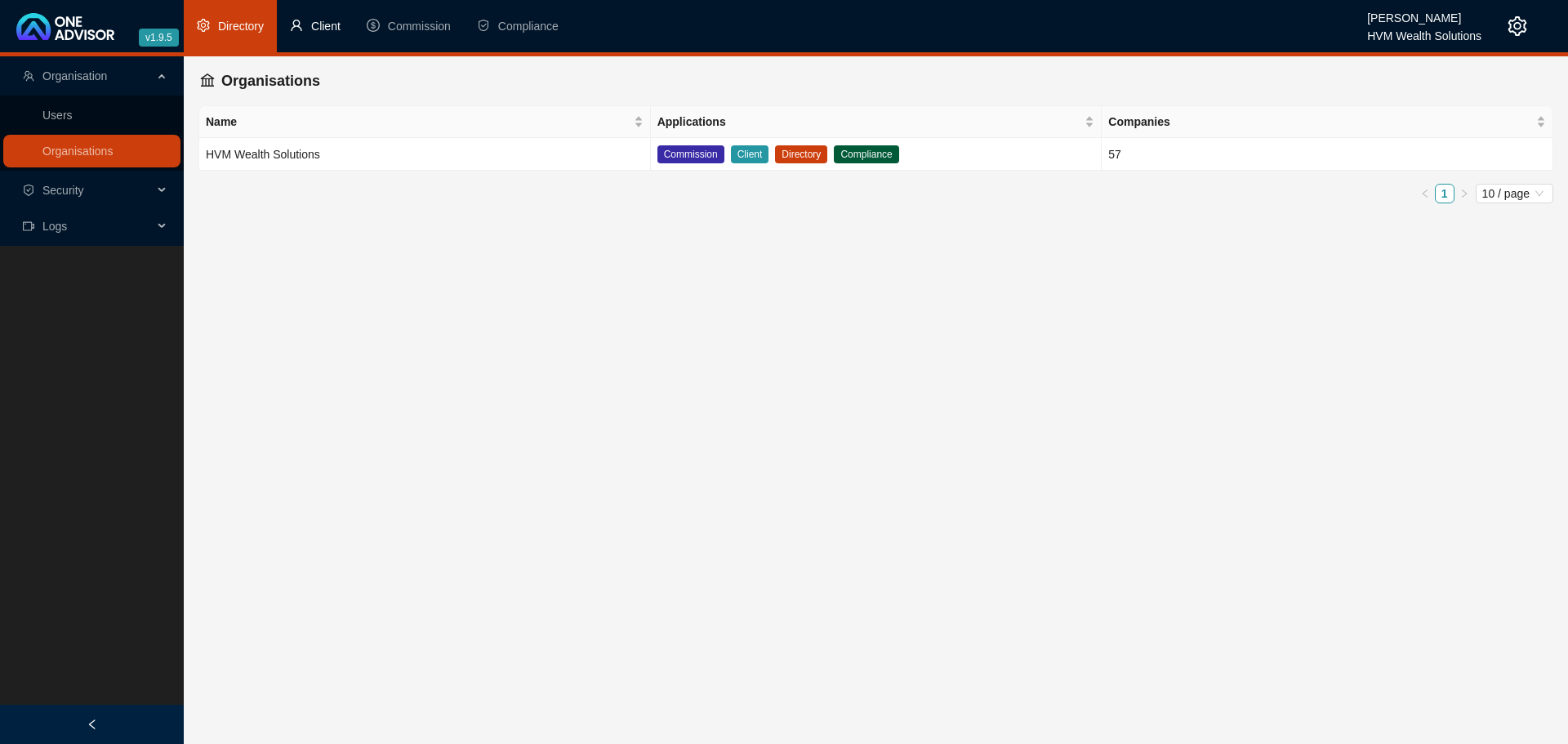
click at [328, 25] on span "Client" at bounding box center [326, 26] width 29 height 13
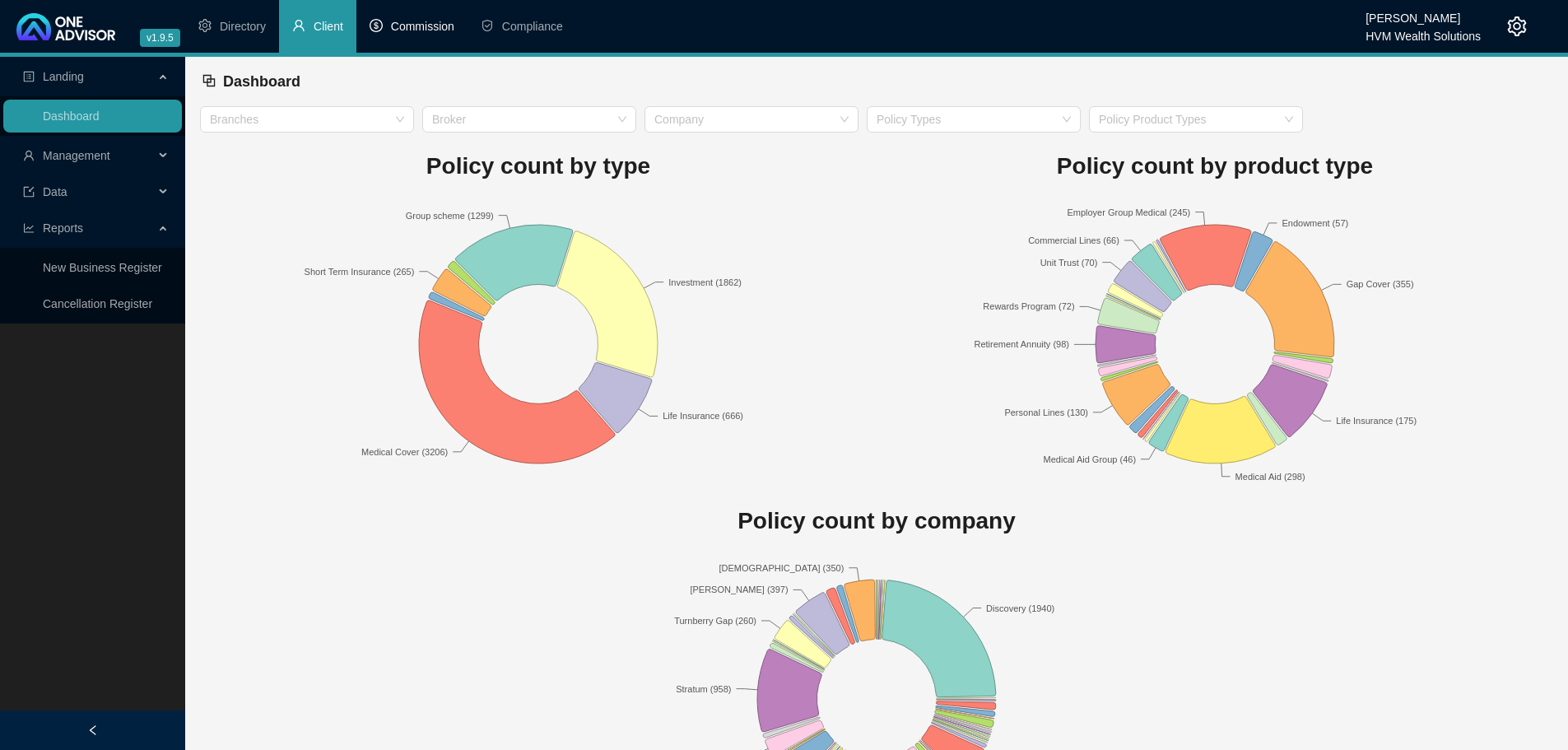
click at [391, 26] on li "Commission" at bounding box center [412, 26] width 111 height 53
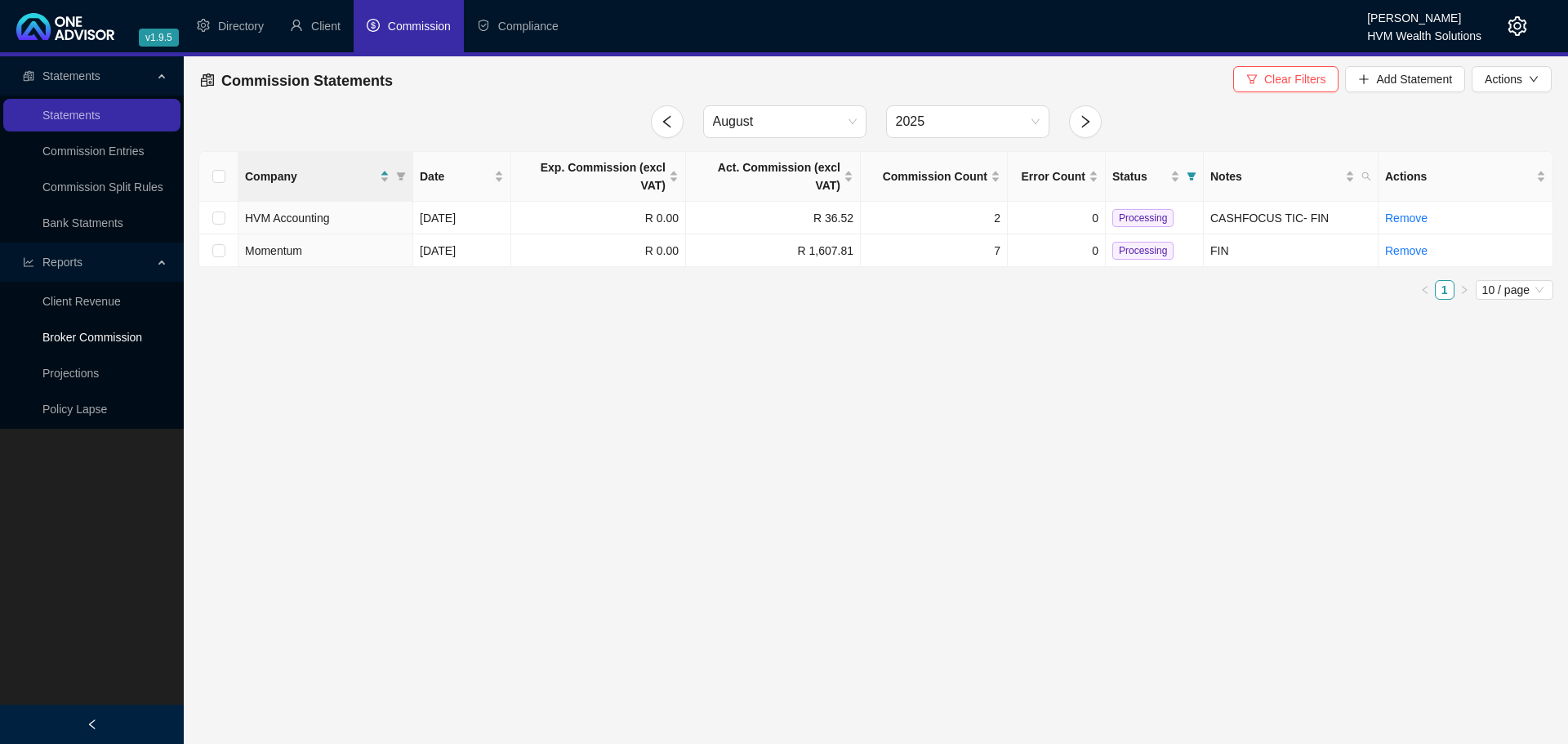
click at [92, 336] on link "Broker Commission" at bounding box center [92, 337] width 100 height 13
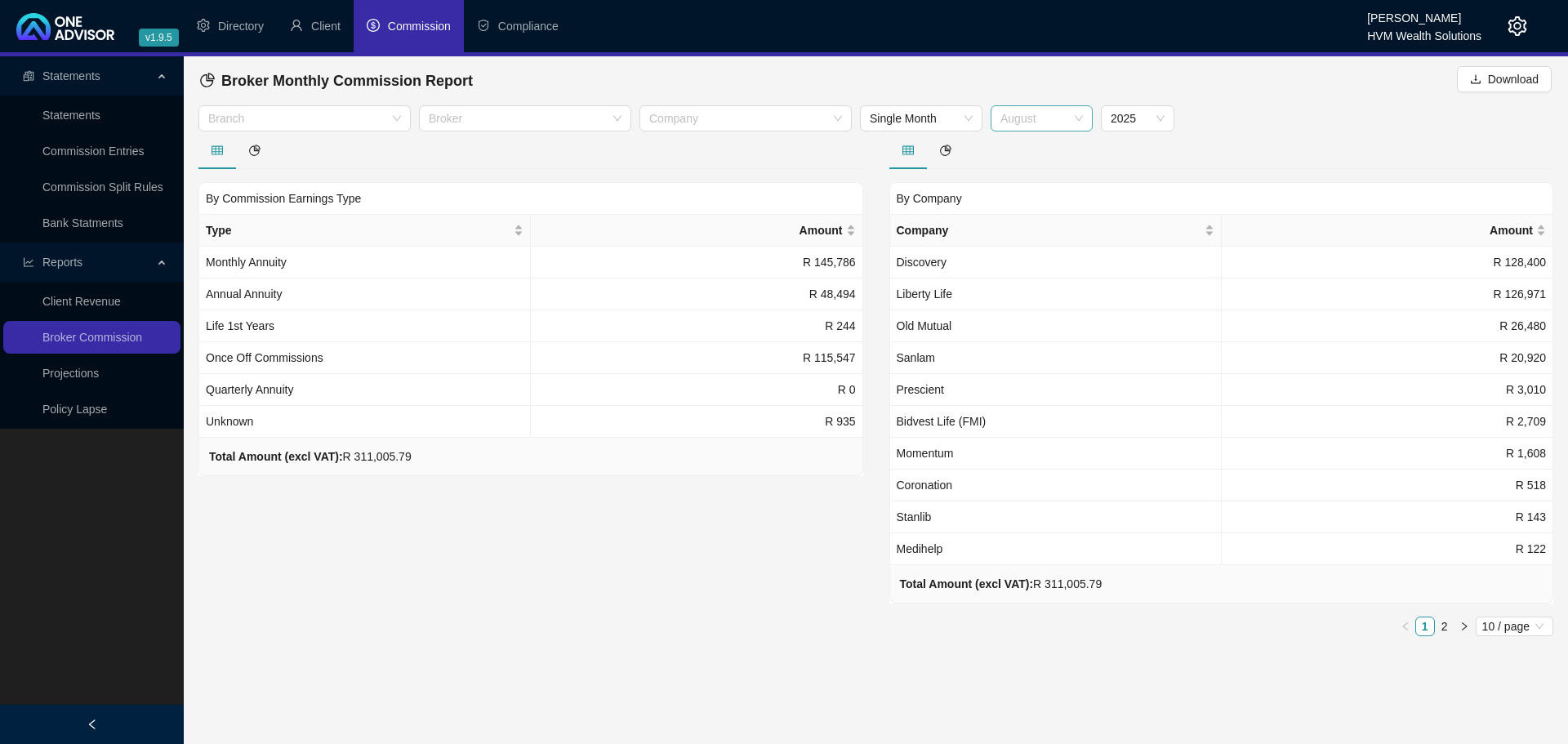
click at [1023, 128] on span "August" at bounding box center [1042, 118] width 83 height 25
click at [1040, 308] on div "July" at bounding box center [1041, 309] width 76 height 18
click at [495, 124] on div at bounding box center [516, 118] width 188 height 12
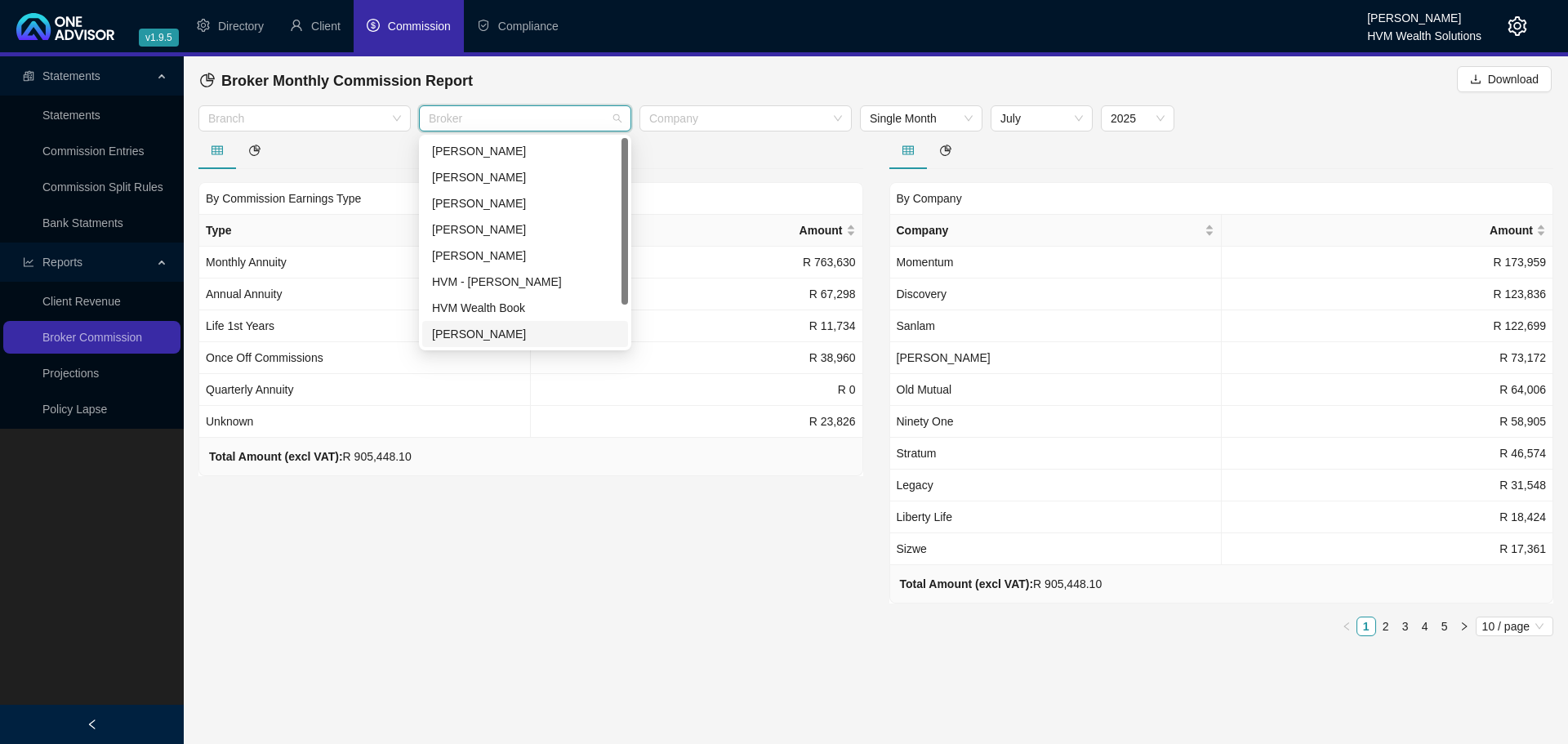
click at [515, 332] on div "[PERSON_NAME]" at bounding box center [525, 334] width 186 height 18
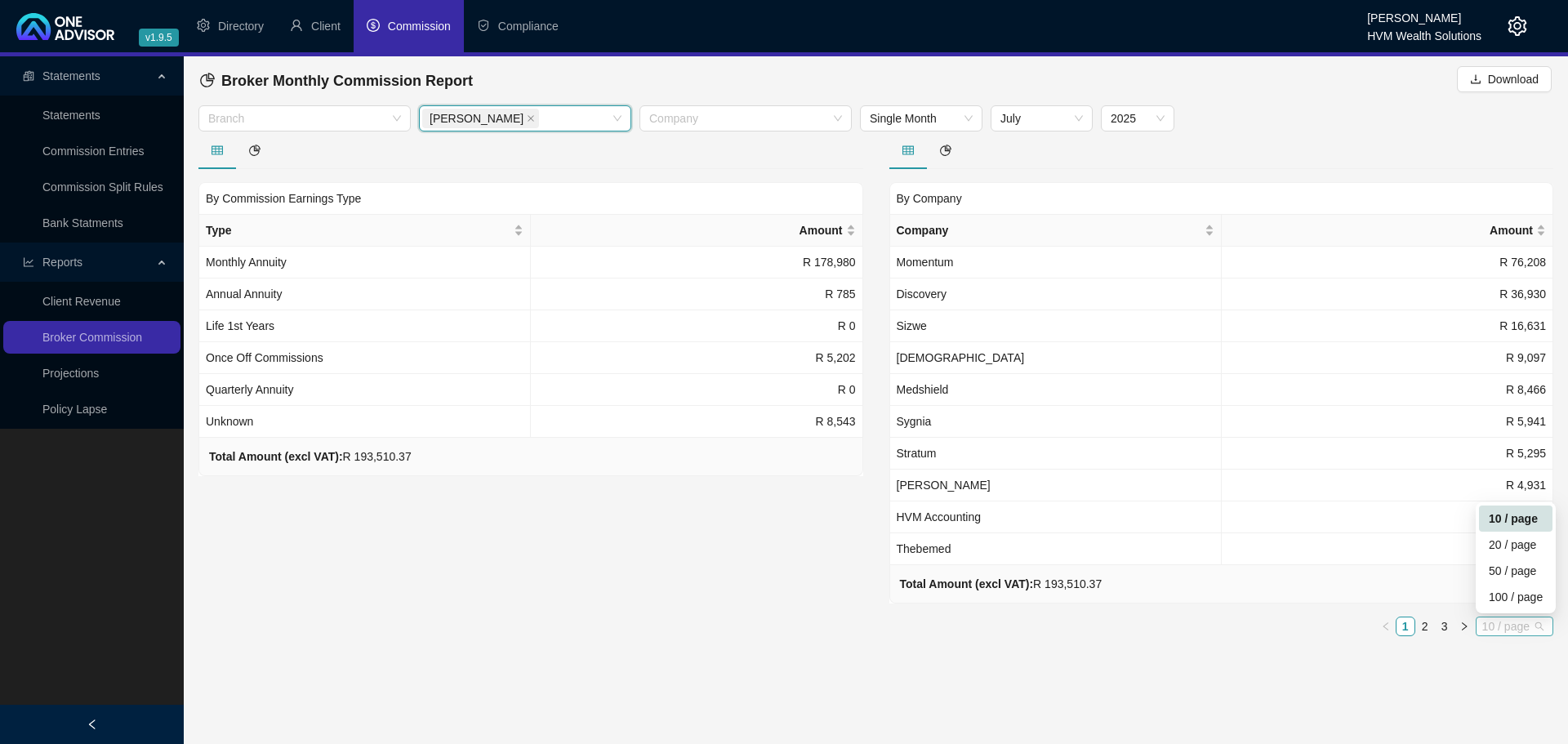
click at [1495, 629] on span "10 / page" at bounding box center [1514, 626] width 64 height 18
click at [1503, 573] on div "50 / page" at bounding box center [1515, 571] width 54 height 18
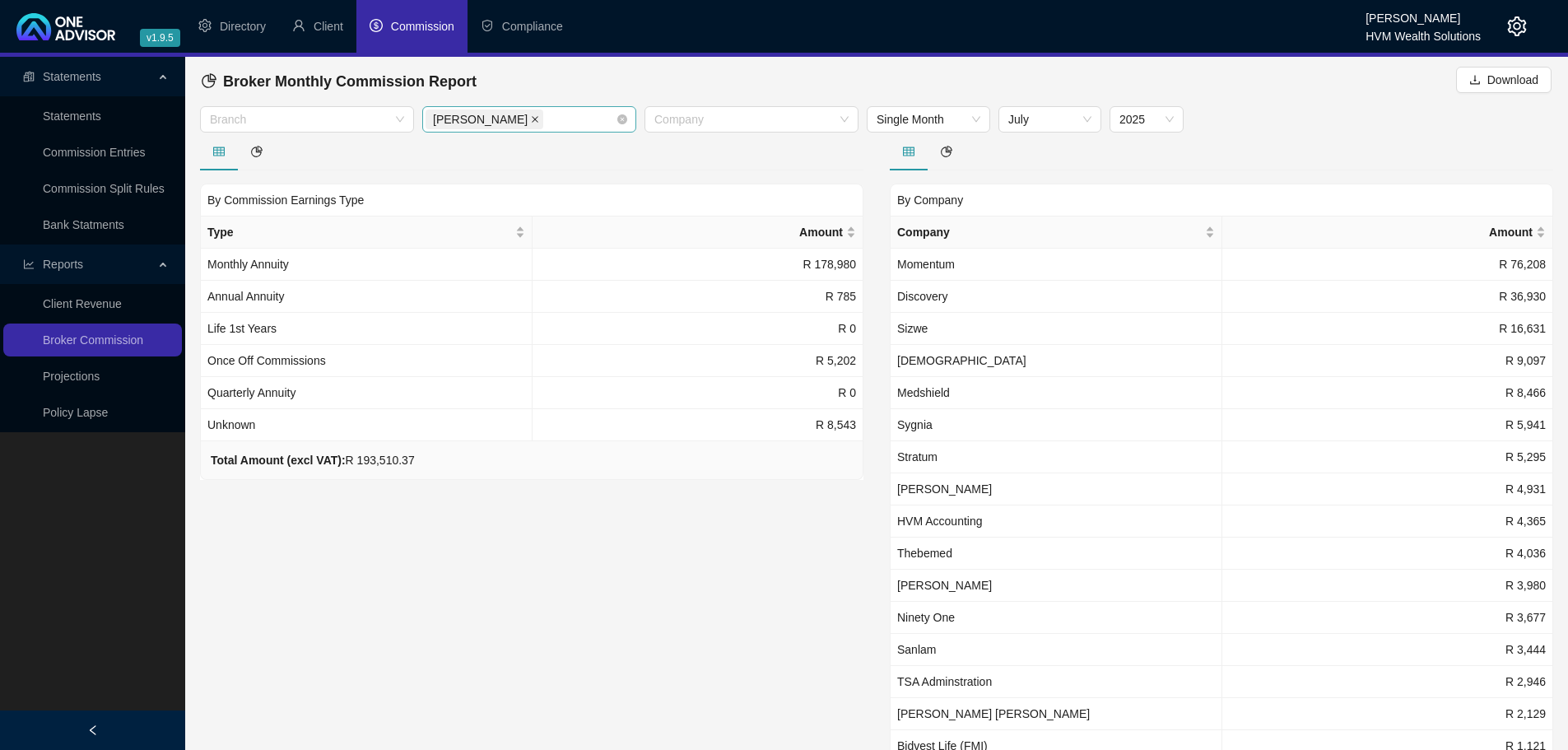
click at [531, 123] on icon "close" at bounding box center [535, 119] width 8 height 8
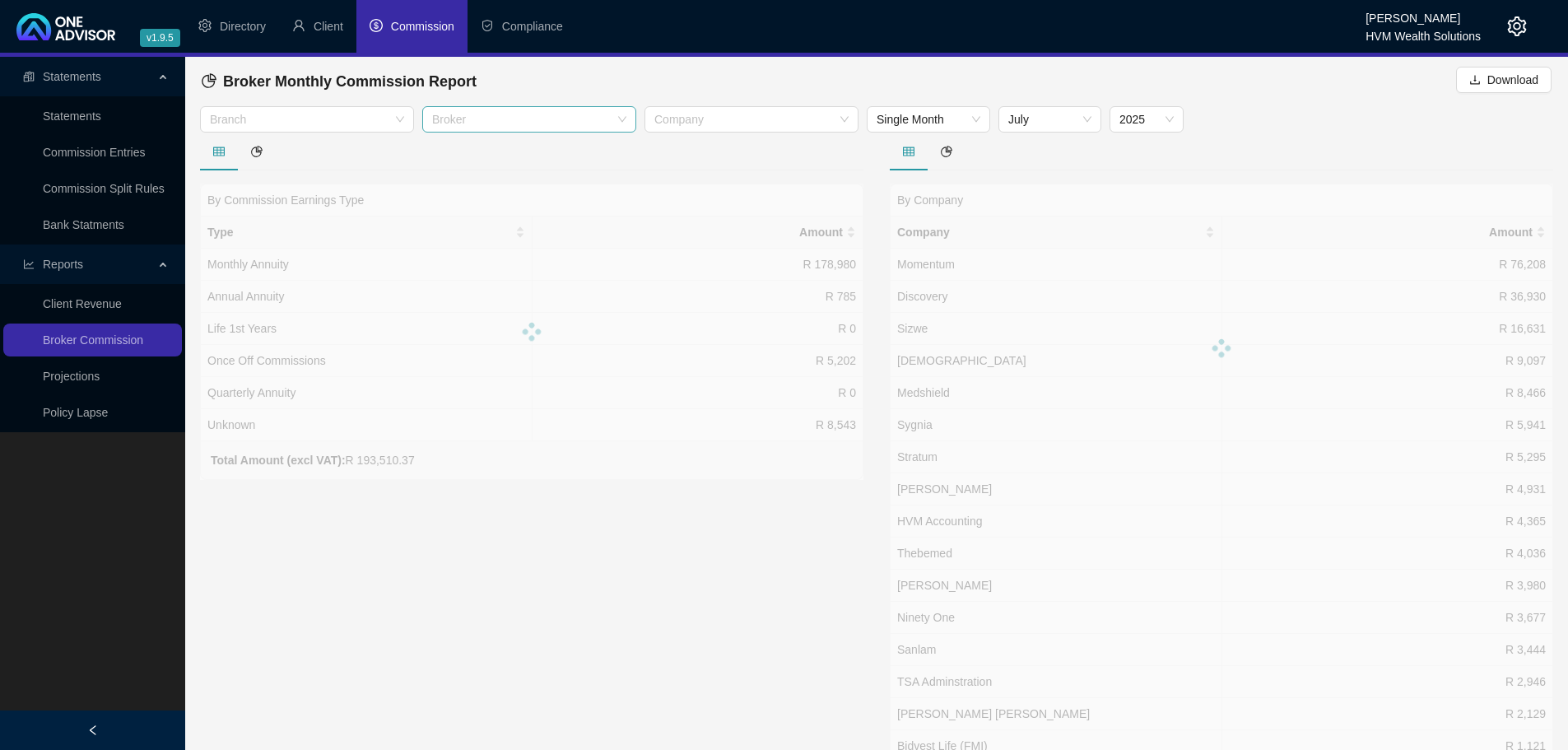
click at [554, 119] on div at bounding box center [520, 119] width 190 height 12
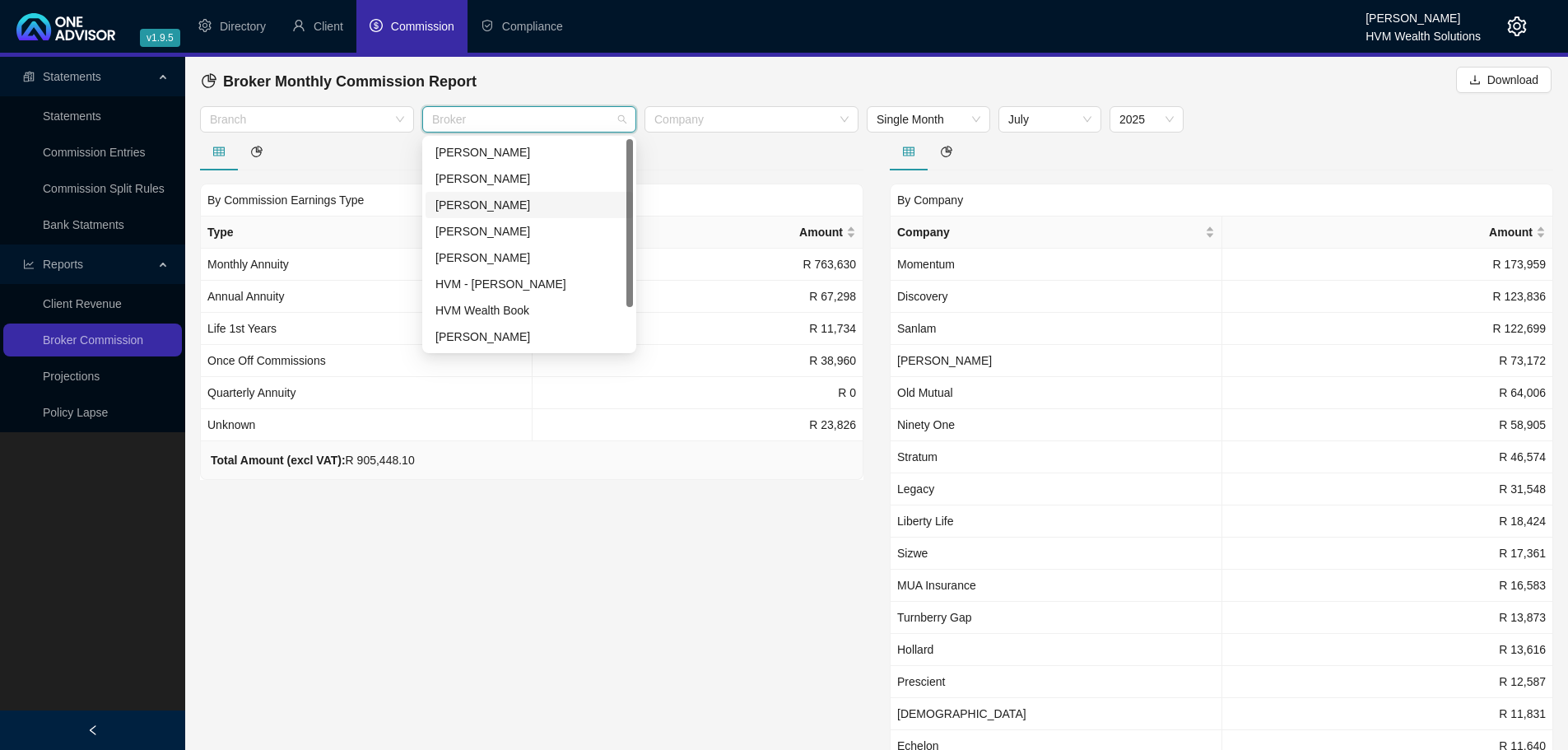
click at [711, 143] on div at bounding box center [531, 151] width 664 height 38
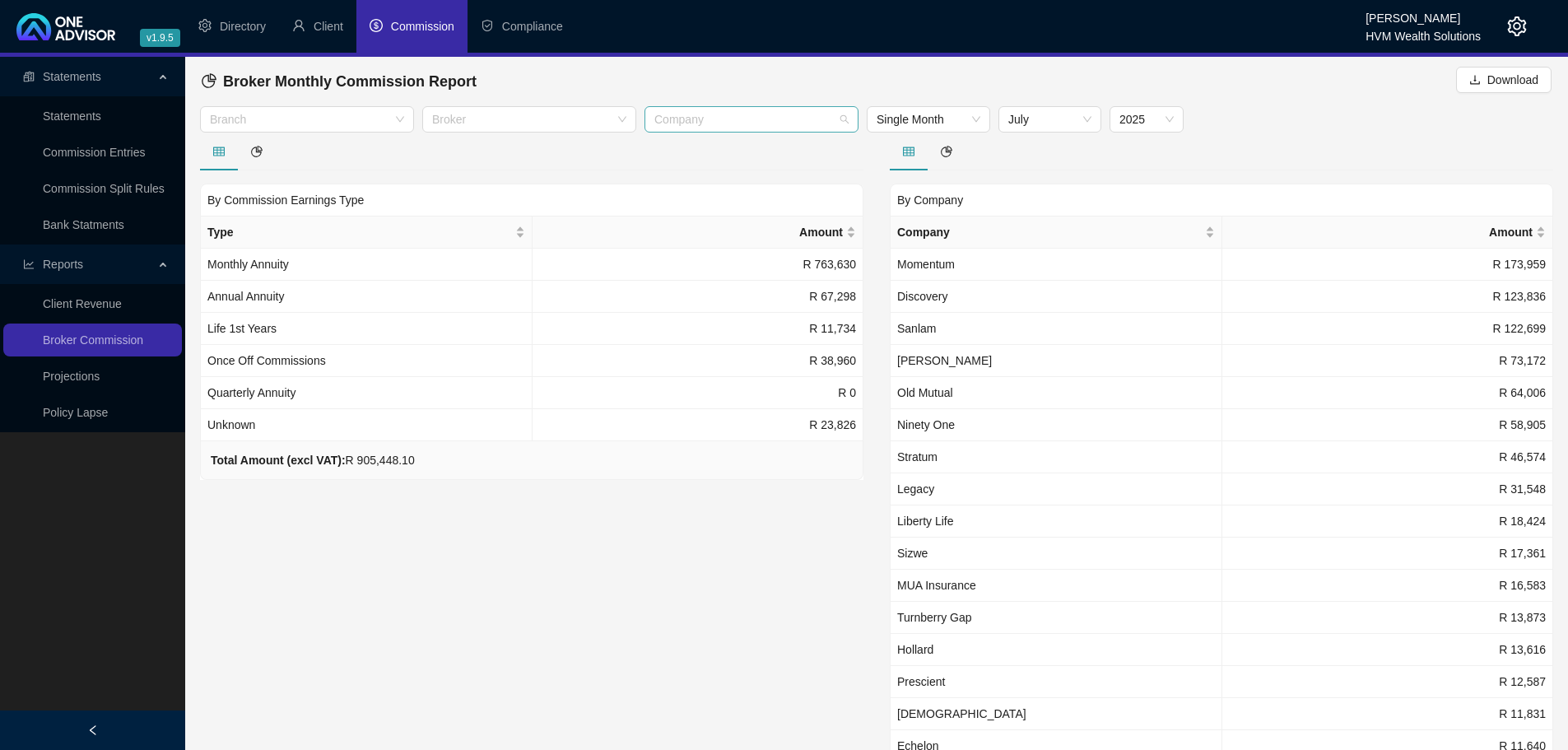
click at [718, 119] on div at bounding box center [742, 119] width 190 height 12
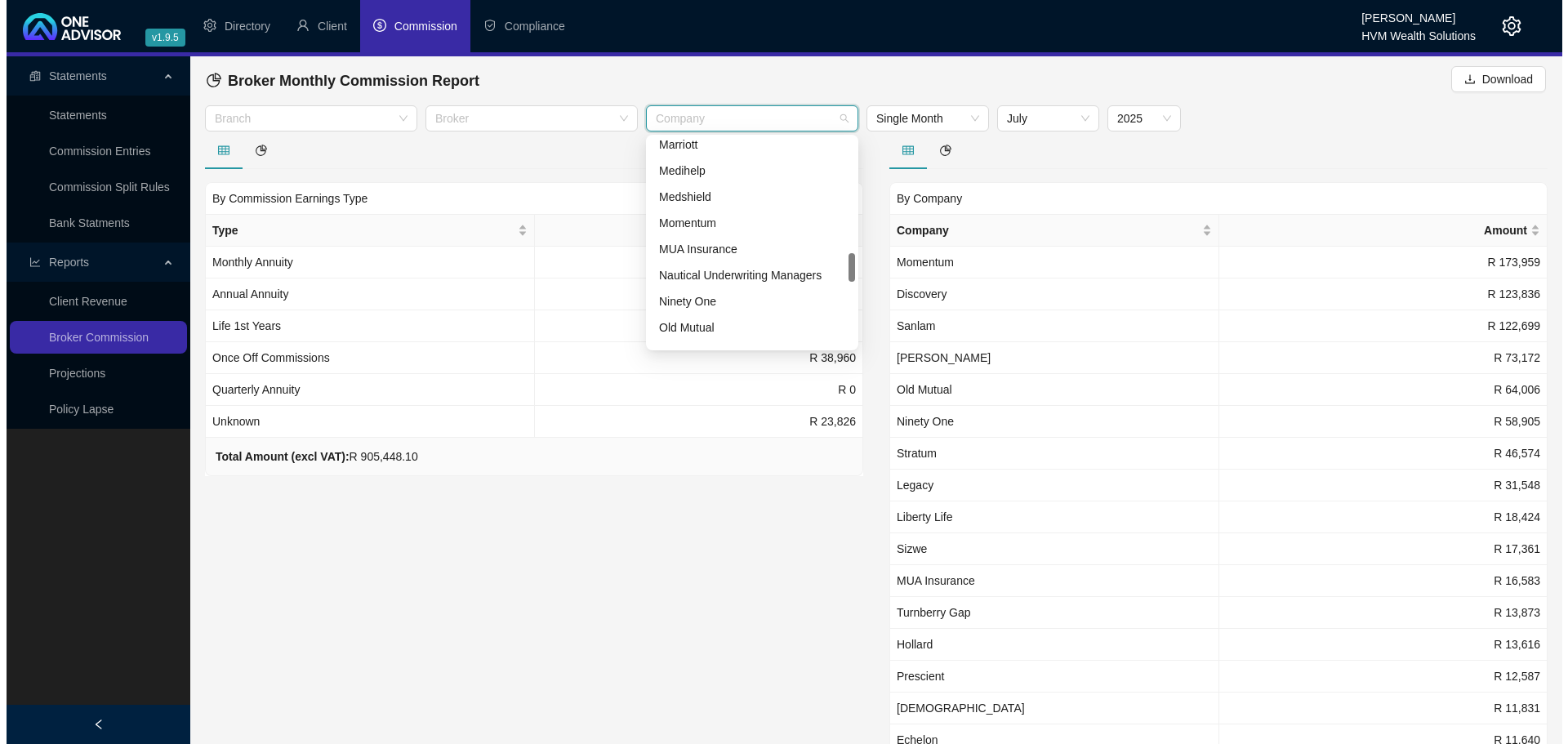
scroll to position [736, 0]
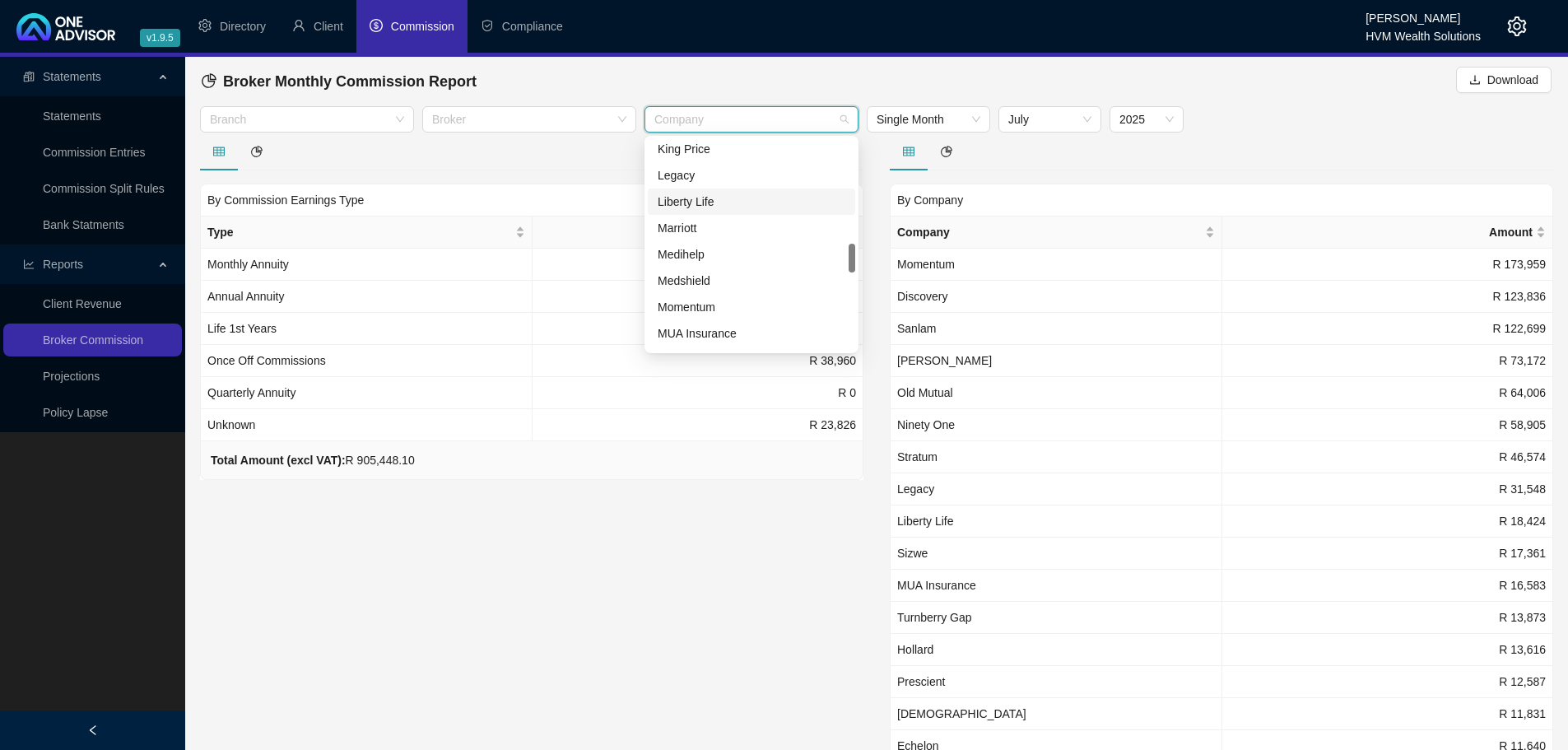
click at [718, 189] on div "Liberty Life" at bounding box center [752, 202] width 207 height 26
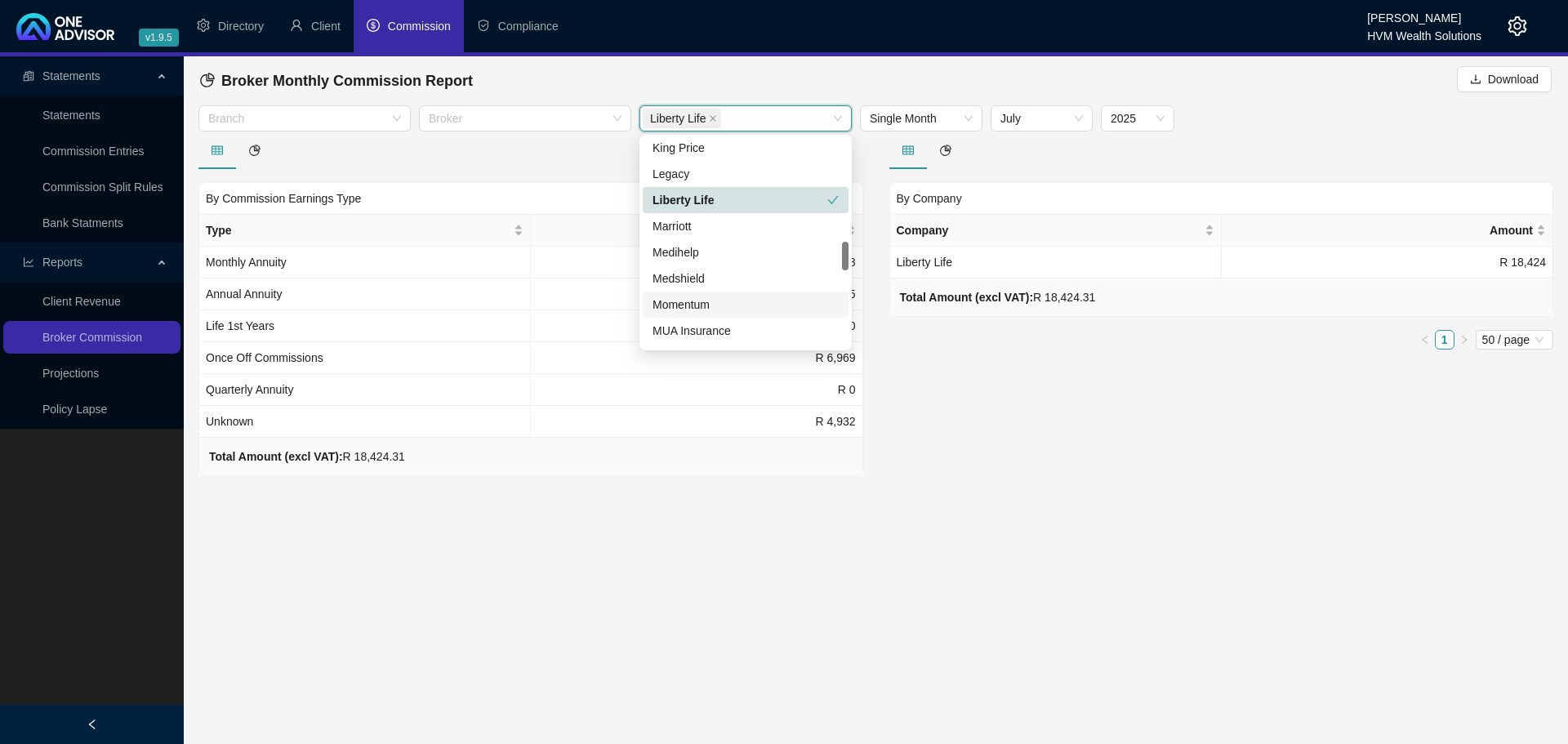
click at [951, 477] on main "Statements Statements Commission Entries Commission Split Rules Bank Statments …" at bounding box center [784, 400] width 1568 height 688
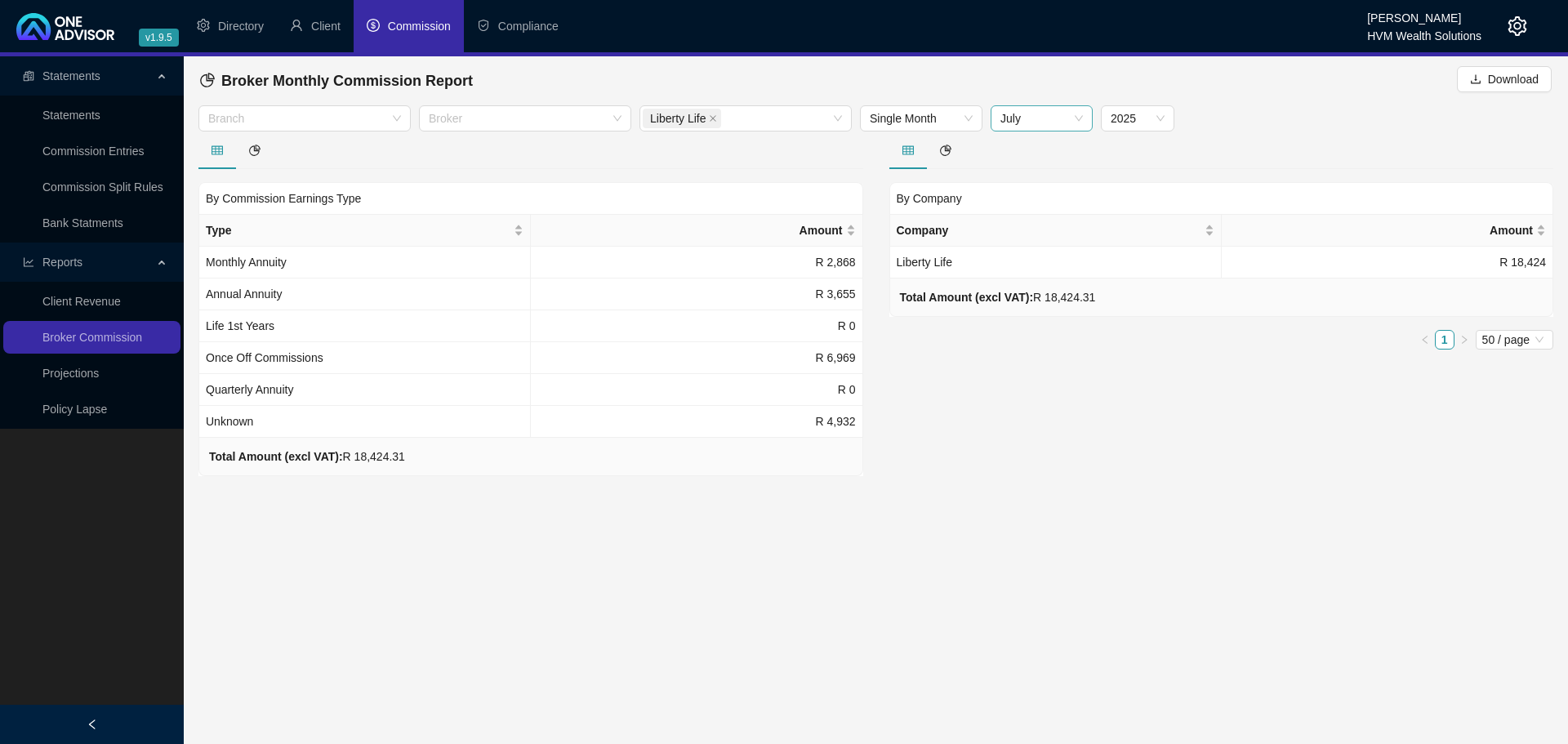
click at [1043, 119] on span "July" at bounding box center [1042, 118] width 83 height 25
click at [1048, 328] on div "August" at bounding box center [1041, 334] width 76 height 18
click at [802, 360] on td "R 115,064" at bounding box center [696, 358] width 331 height 32
click at [557, 129] on div "Broker" at bounding box center [524, 118] width 212 height 26
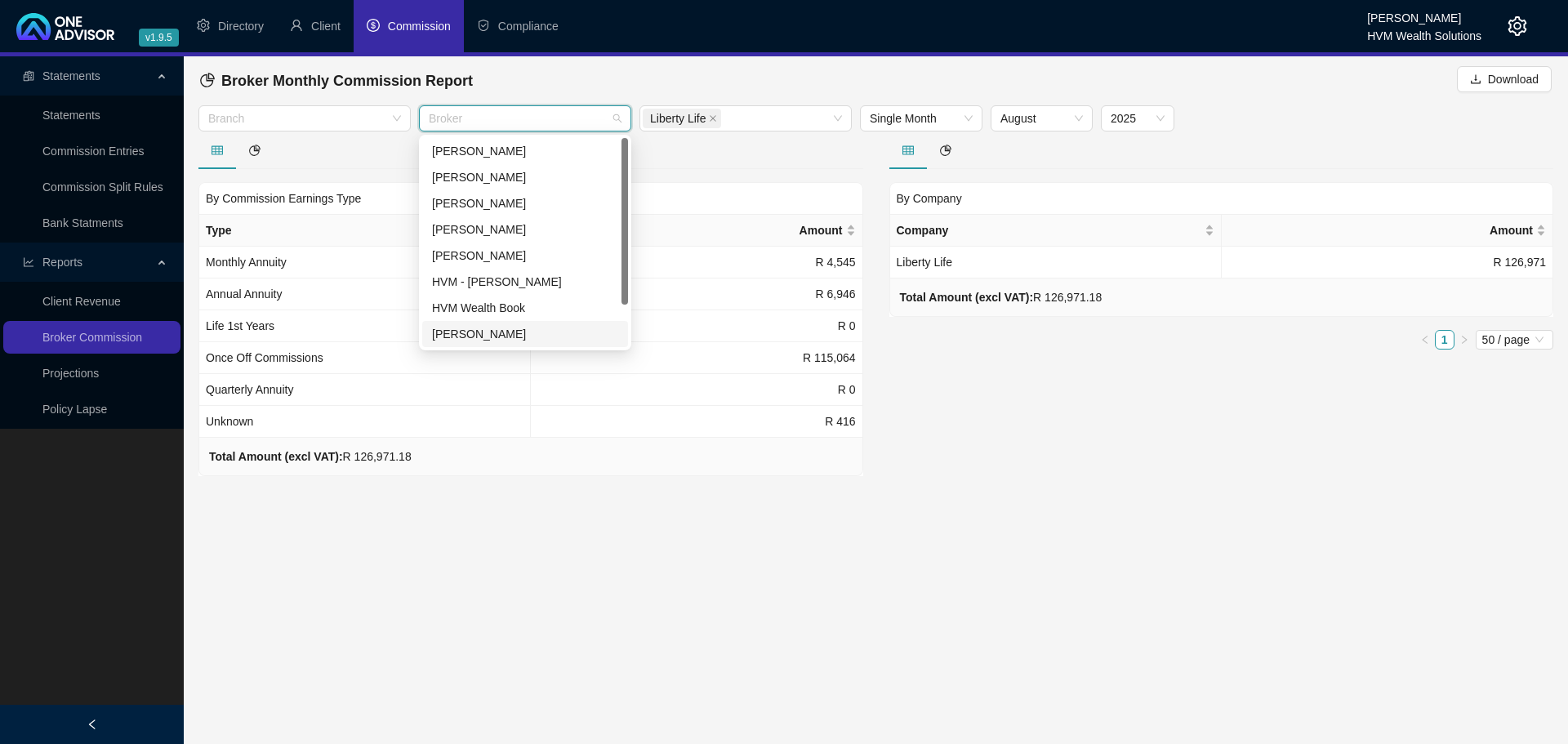
click at [514, 331] on div "[PERSON_NAME]" at bounding box center [525, 334] width 186 height 18
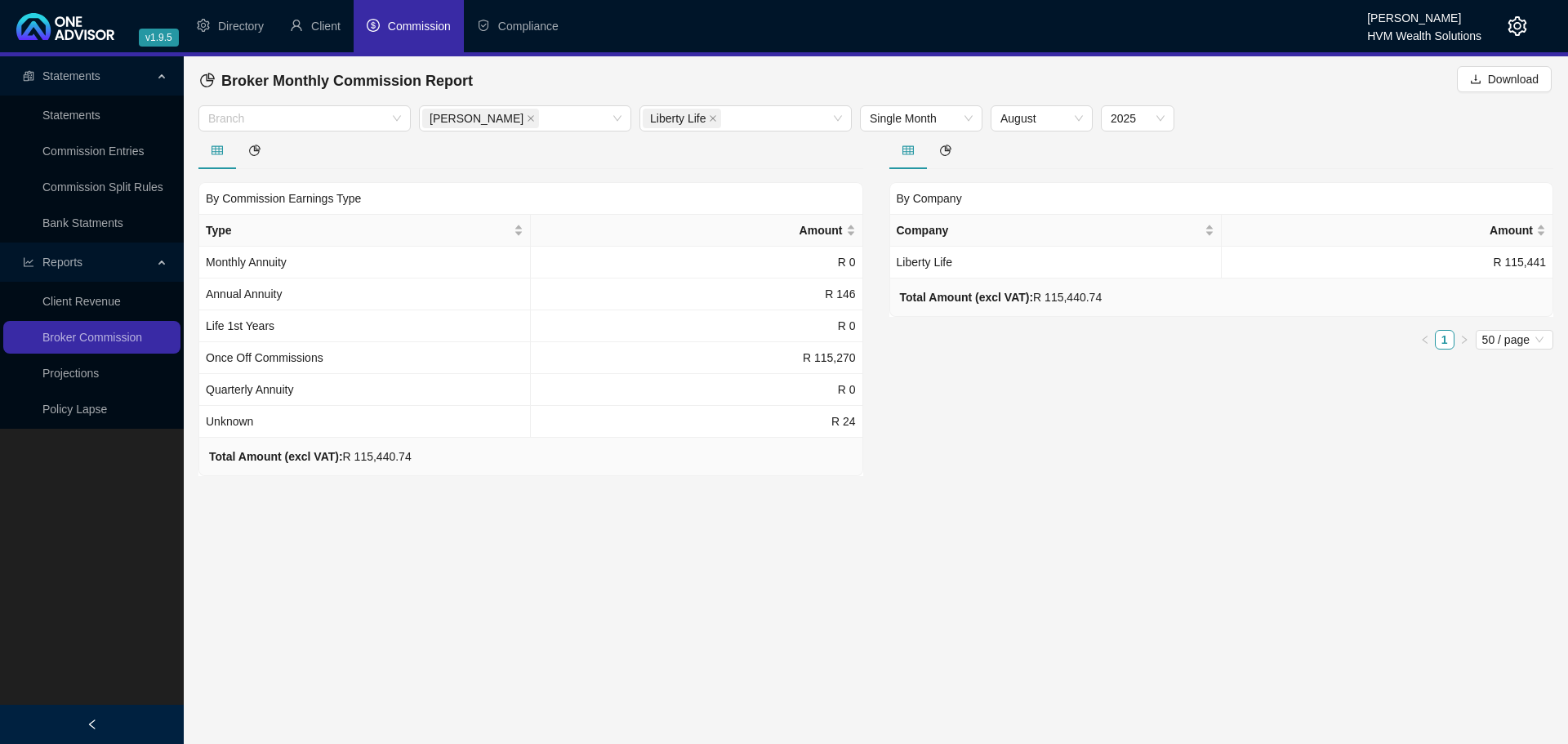
click at [958, 414] on div "By Company Company Amount Liberty Life R 115,441 Total Amount (excl VAT): R 115…" at bounding box center [1221, 303] width 690 height 344
click at [841, 363] on td "R 115,270" at bounding box center [696, 358] width 331 height 32
click at [92, 152] on link "Commission Entries" at bounding box center [93, 151] width 101 height 13
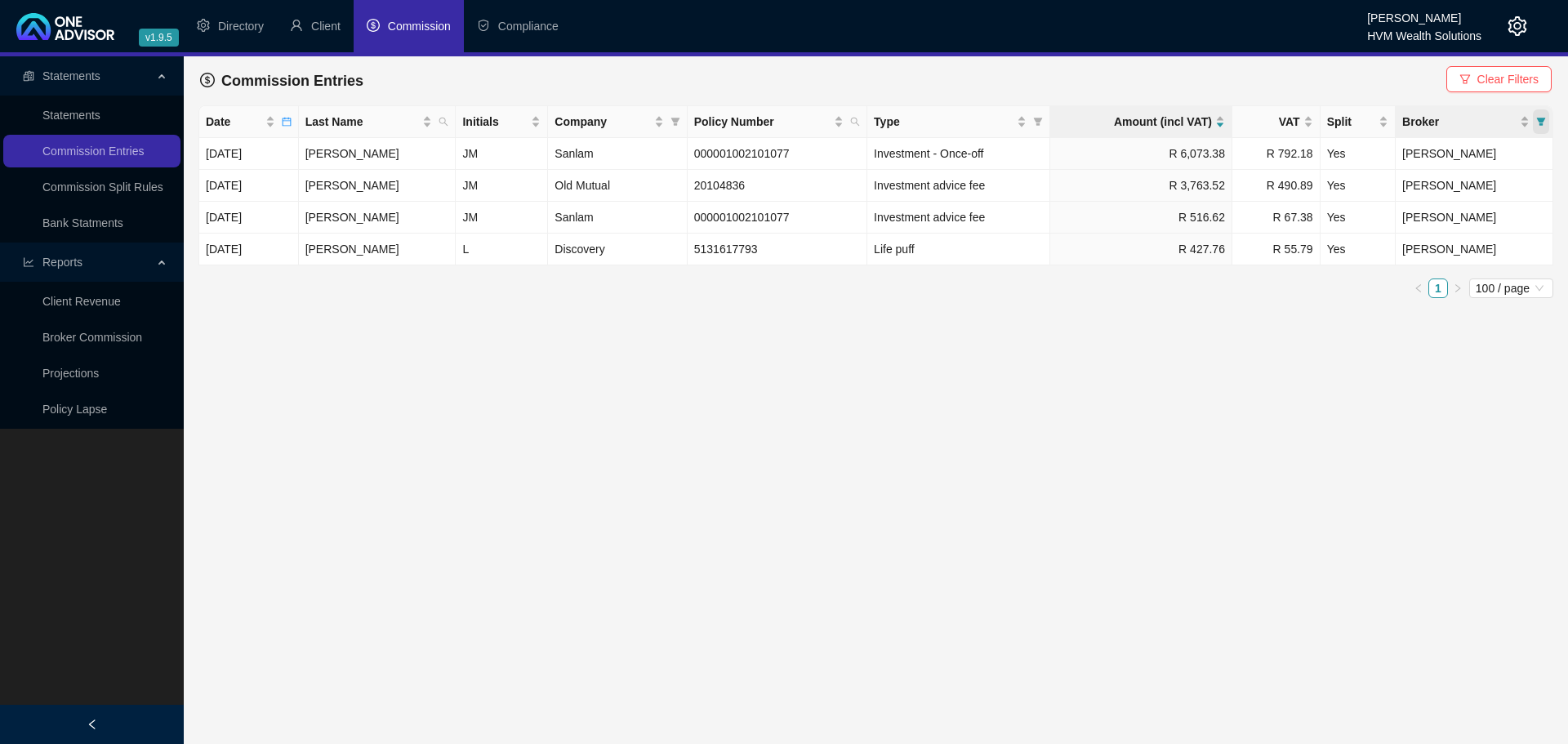
click at [1536, 120] on icon "filter" at bounding box center [1540, 121] width 10 height 10
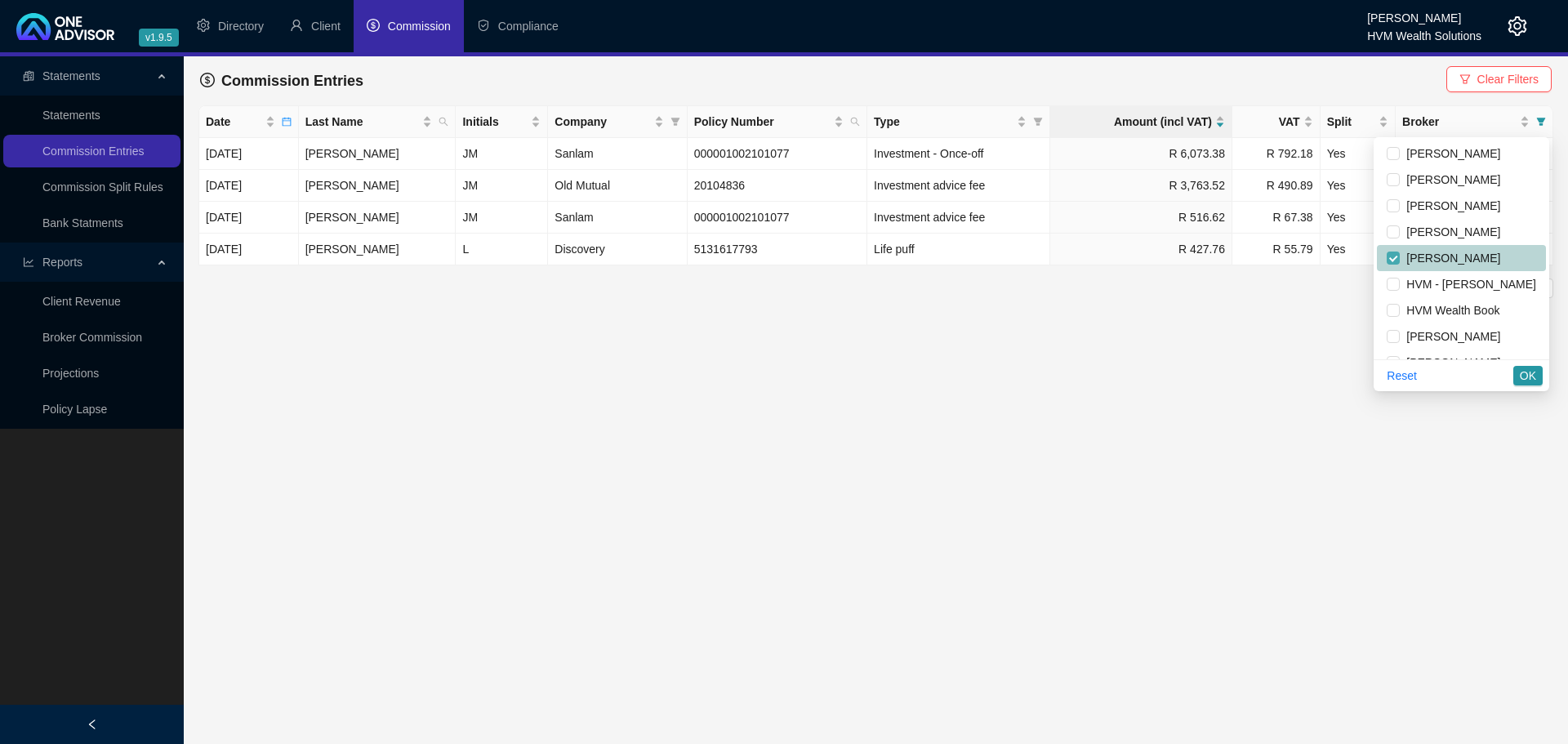
click at [1386, 255] on input "checkbox" at bounding box center [1393, 258] width 13 height 13
checkbox input "false"
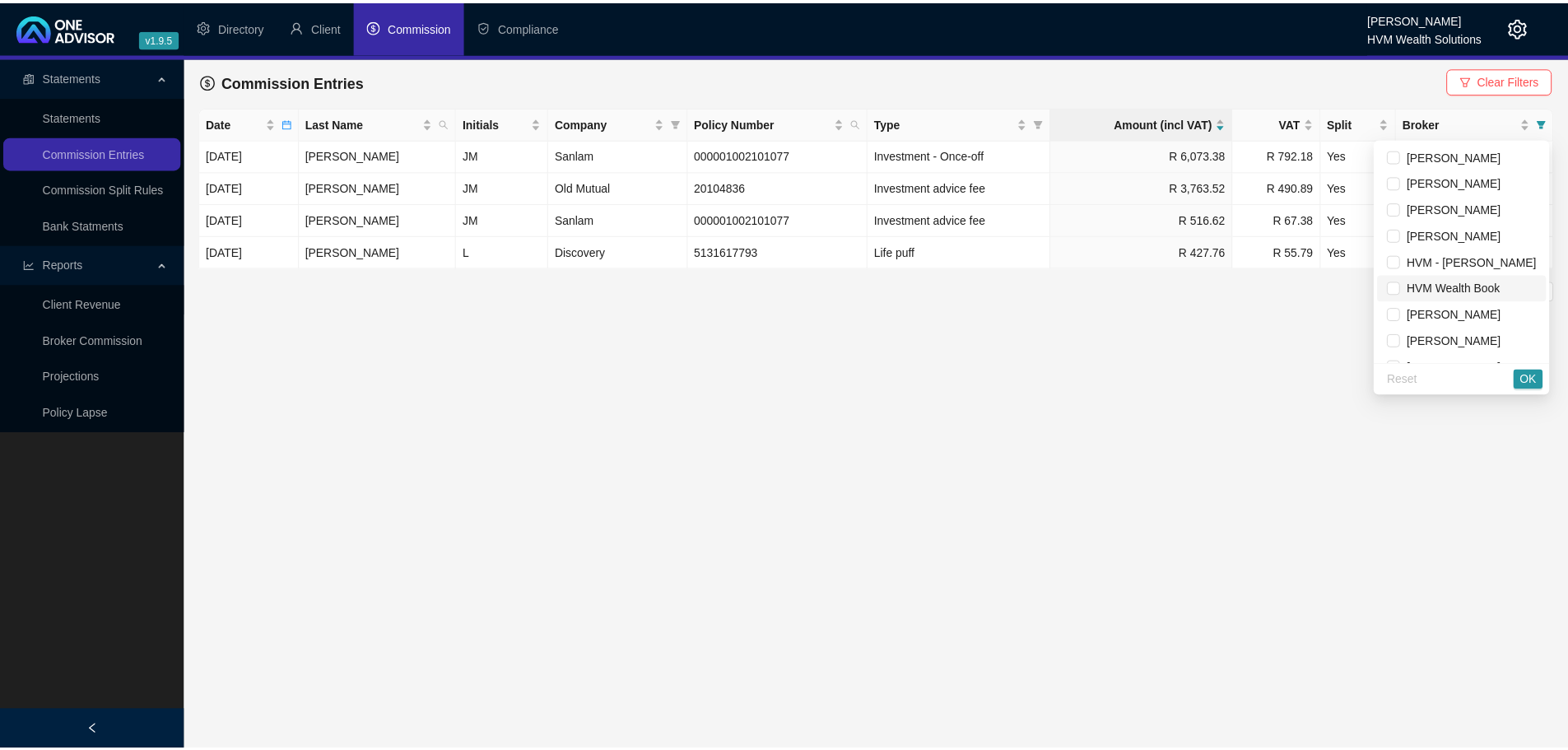
scroll to position [46, 0]
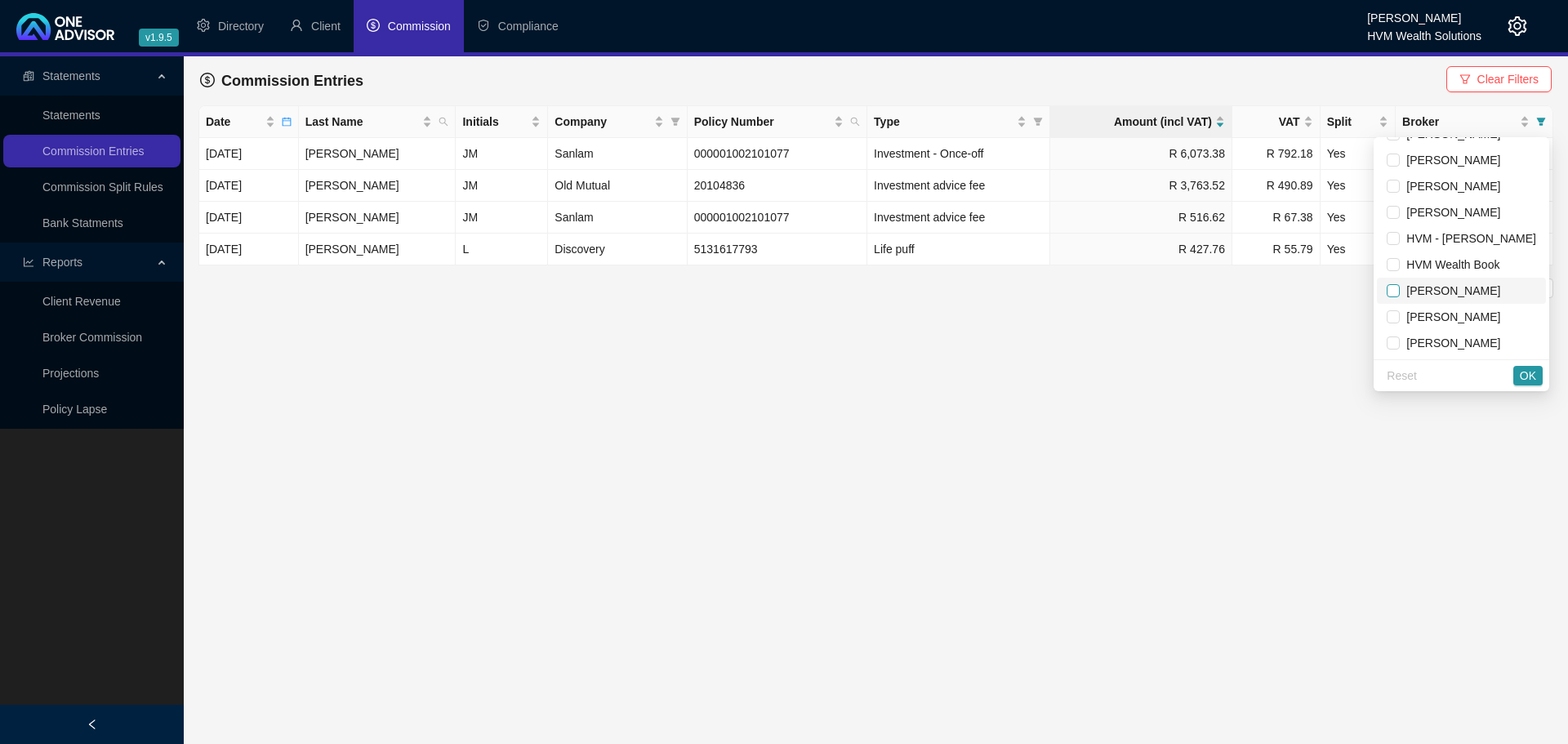
click at [1388, 289] on input "checkbox" at bounding box center [1393, 291] width 13 height 13
checkbox input "true"
click at [1527, 375] on span "OK" at bounding box center [1528, 376] width 17 height 18
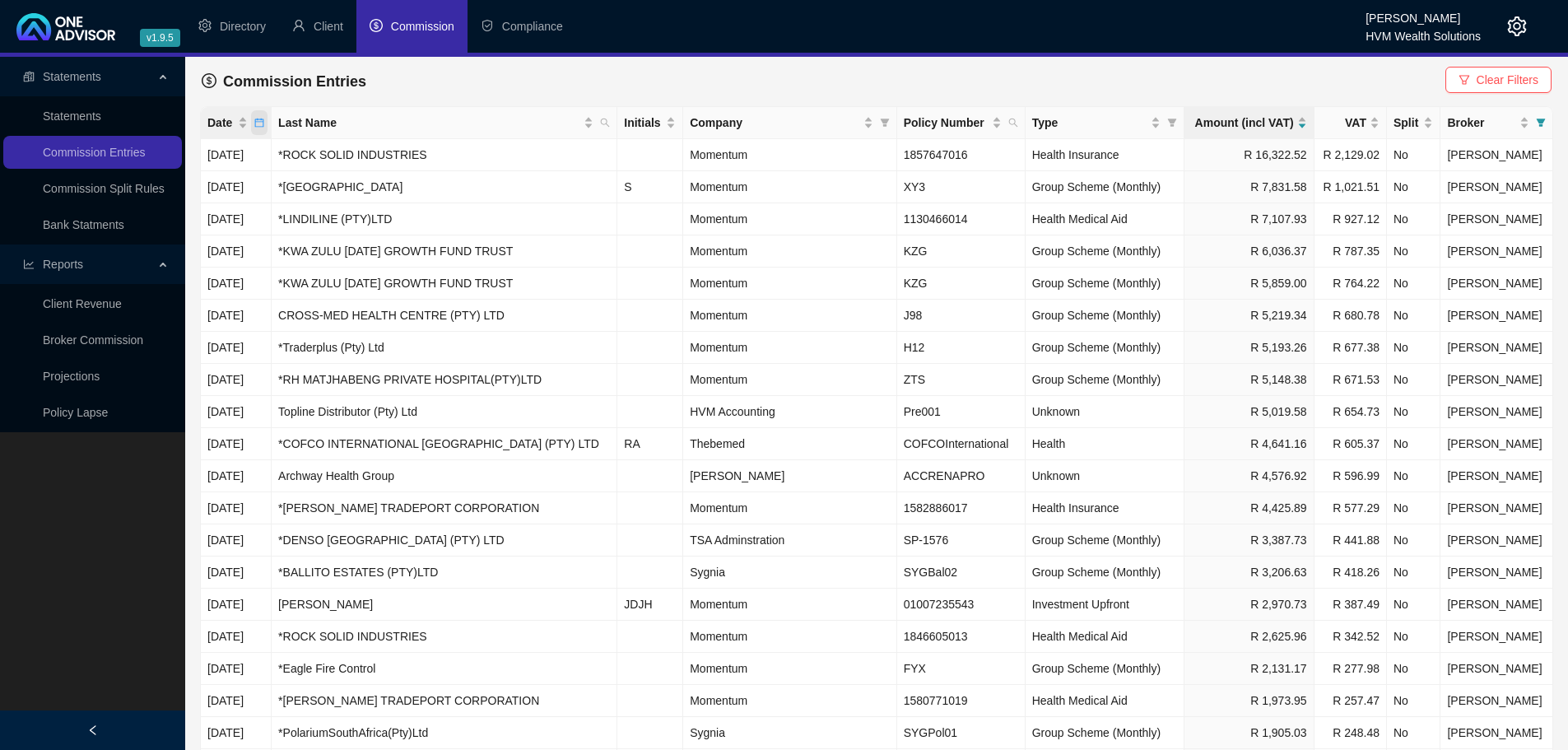
click at [265, 124] on icon "calendar" at bounding box center [259, 122] width 10 height 10
click at [95, 153] on input "2025-07" at bounding box center [106, 158] width 81 height 19
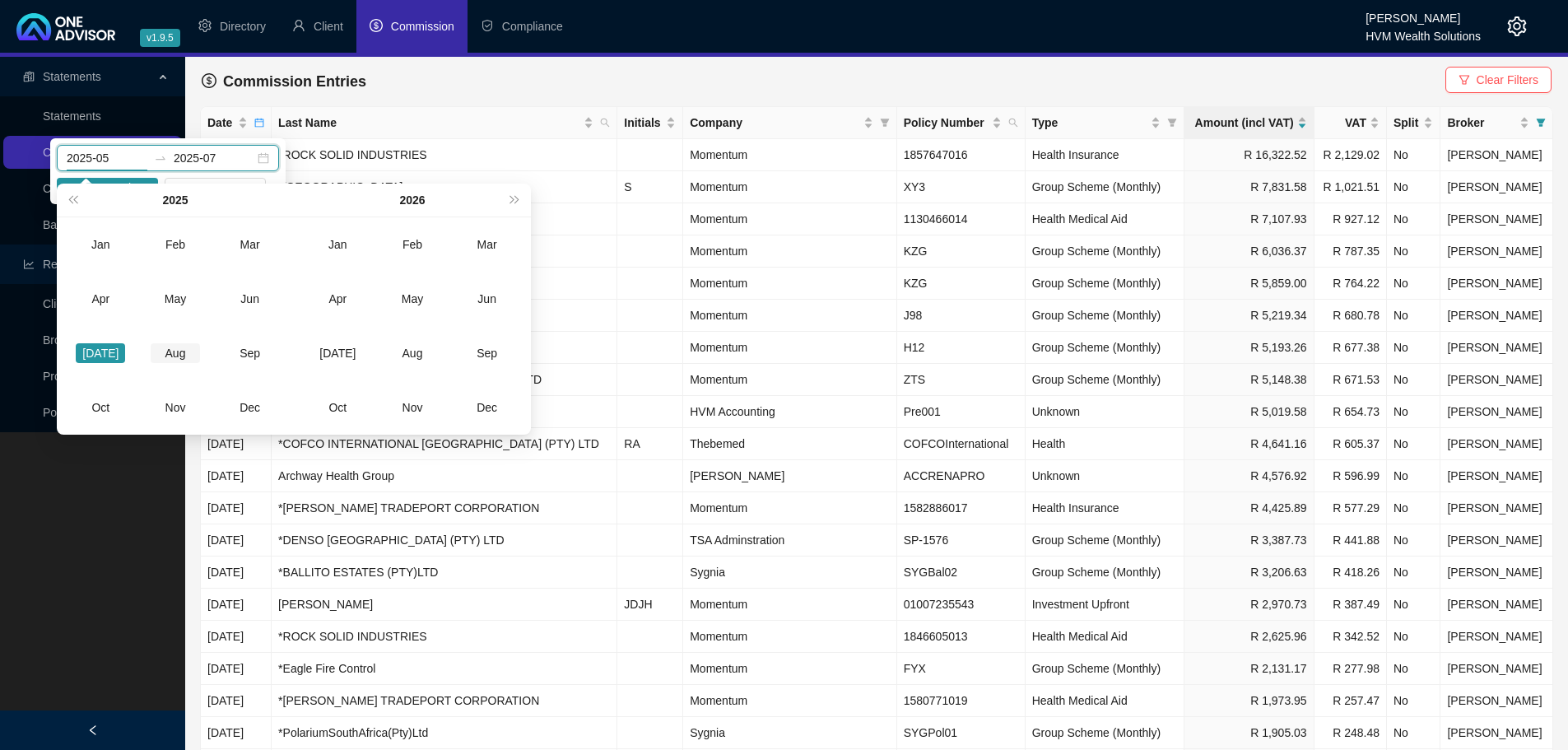
type input "2025-08"
click at [187, 354] on div "Aug" at bounding box center [175, 353] width 49 height 19
click at [184, 347] on div "Aug" at bounding box center [175, 353] width 49 height 19
type input "2025-08"
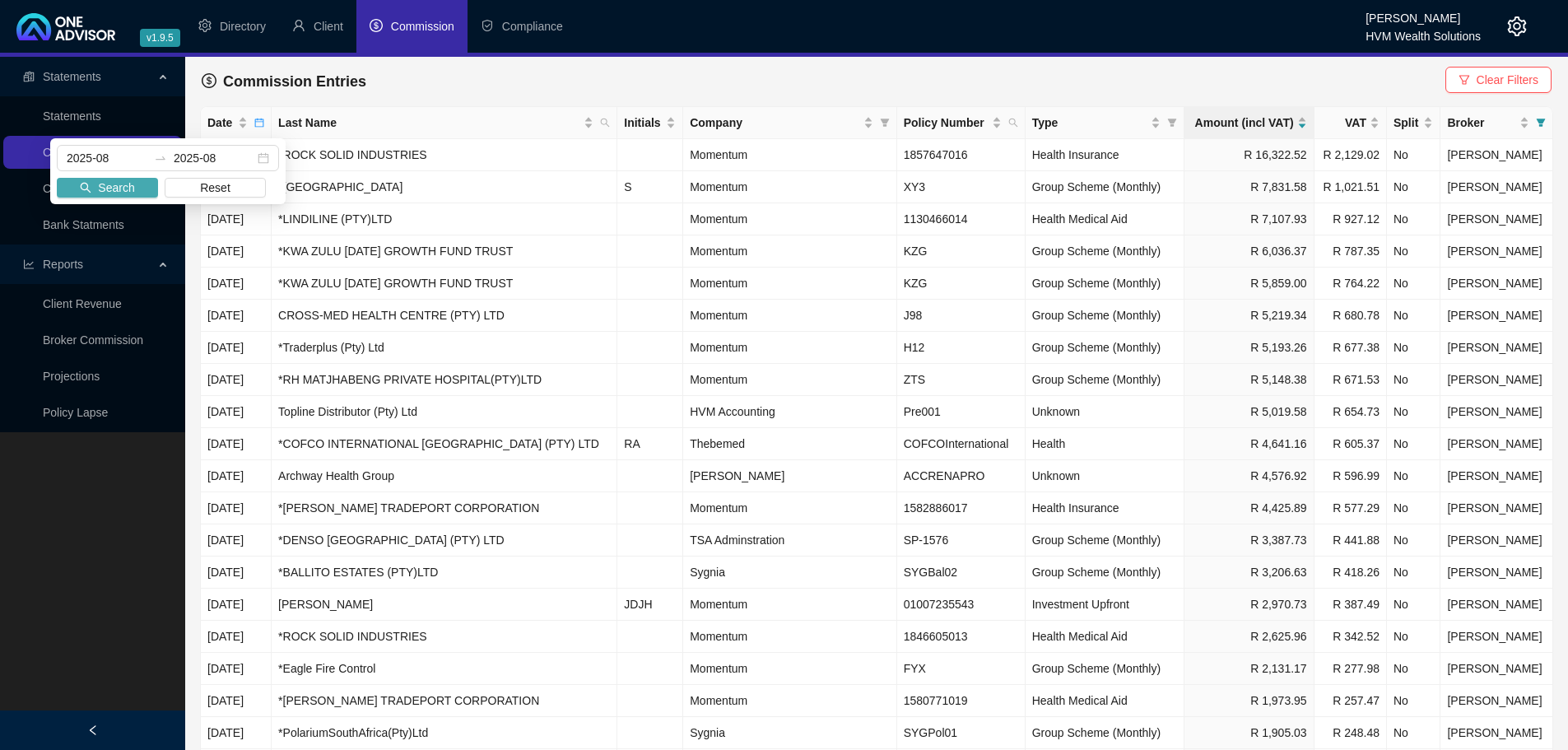
click at [131, 184] on span "Search" at bounding box center [116, 188] width 36 height 19
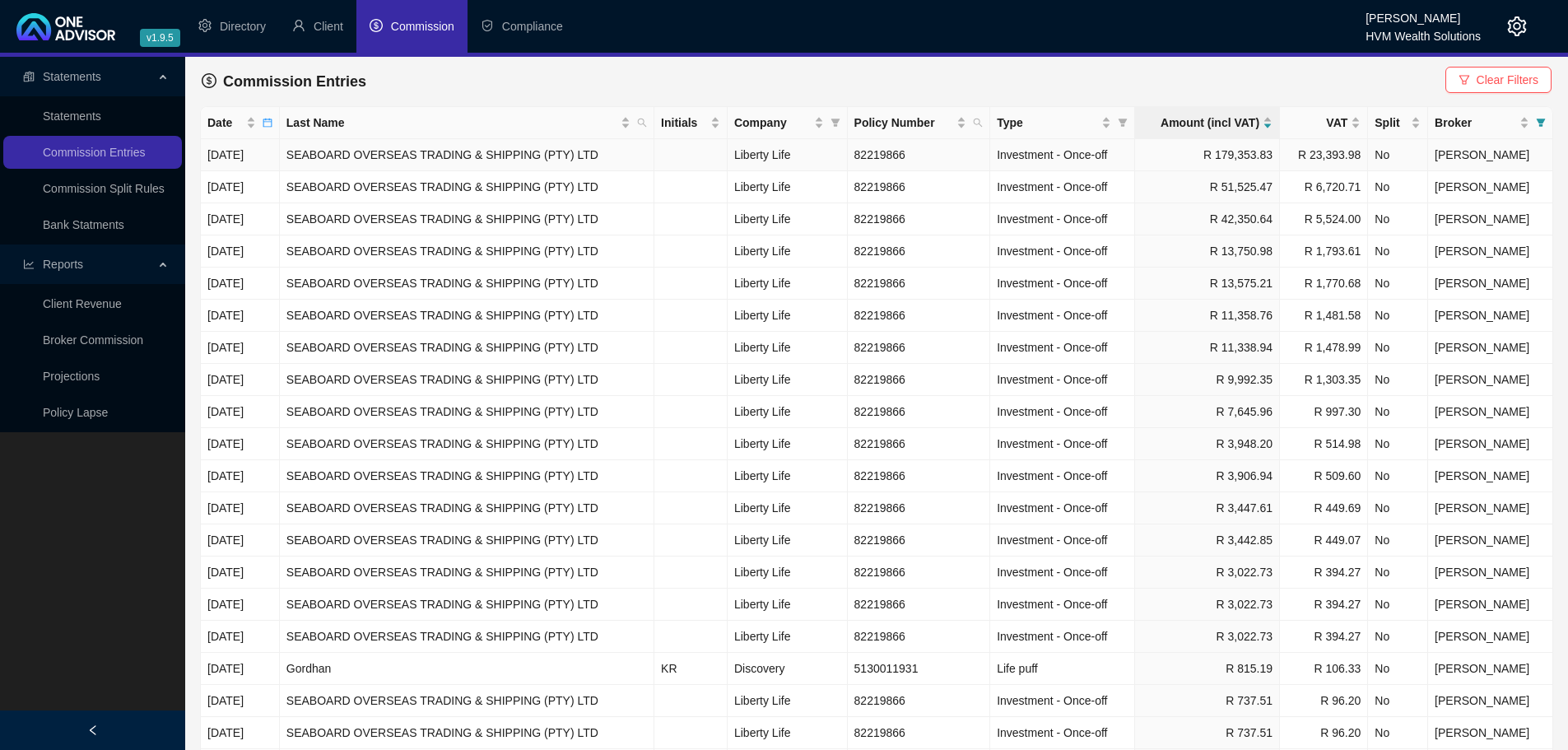
click at [1250, 155] on td "R 179,353.83" at bounding box center [1208, 155] width 145 height 32
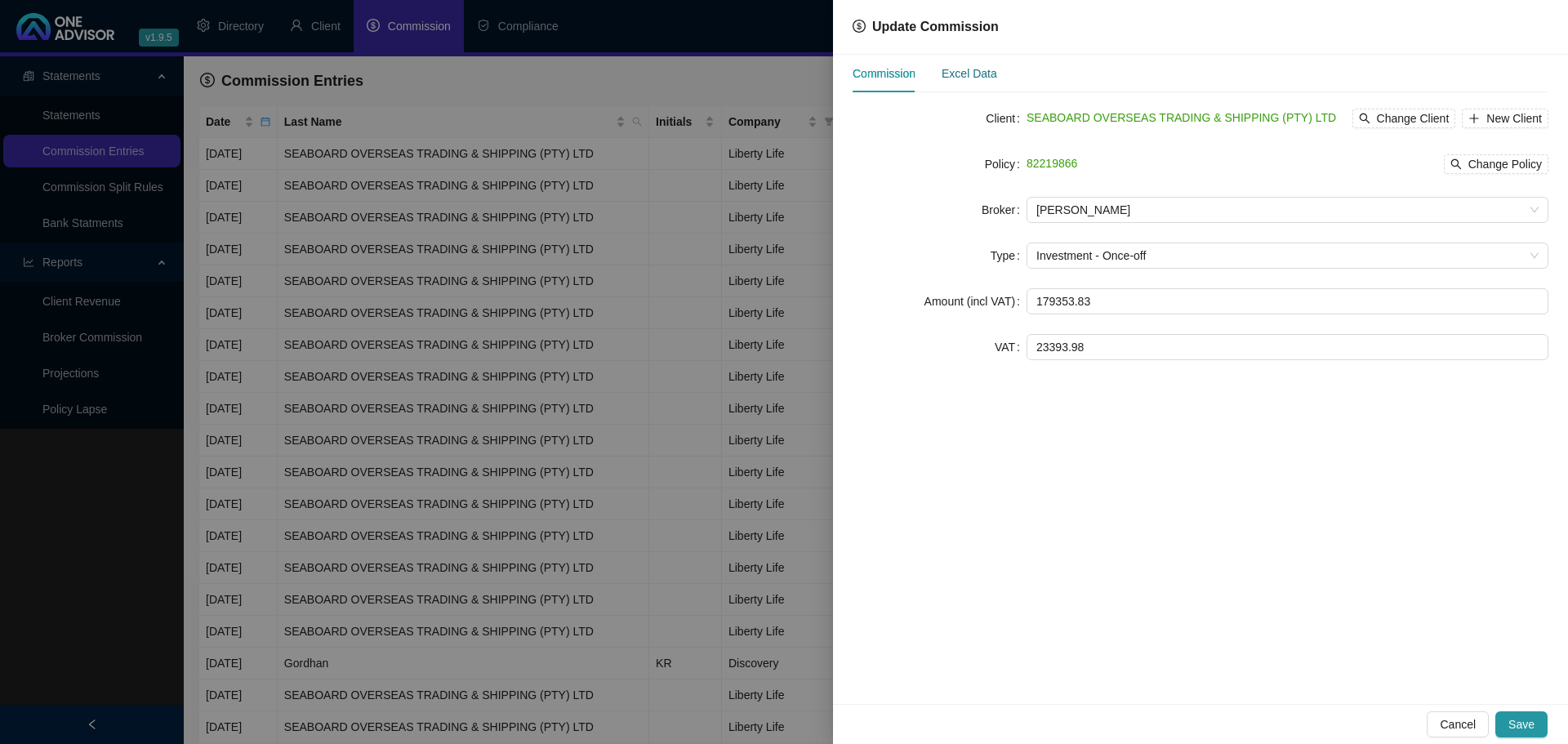
click at [966, 68] on div "Excel Data" at bounding box center [969, 73] width 55 height 18
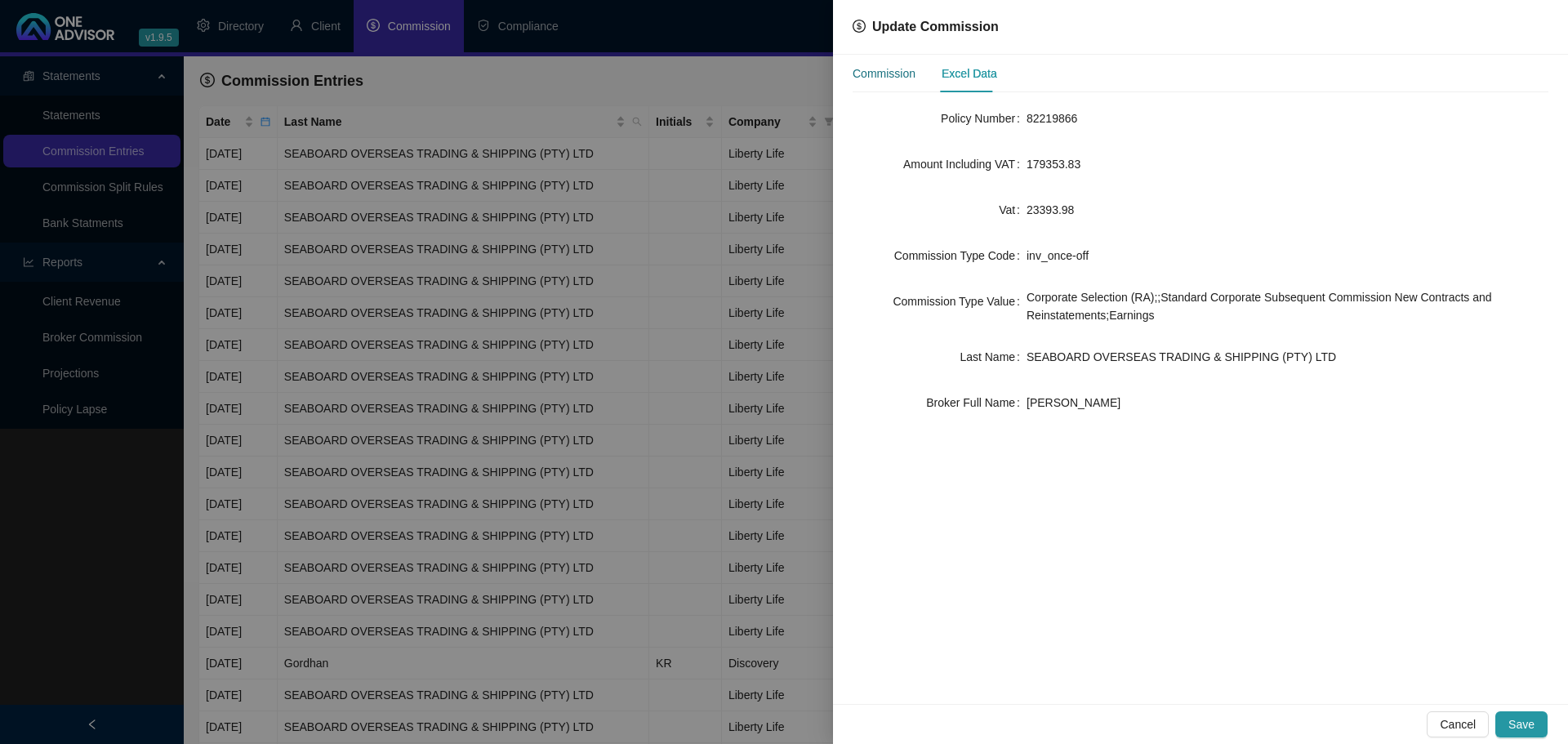
click at [881, 72] on div "Commission" at bounding box center [884, 73] width 62 height 18
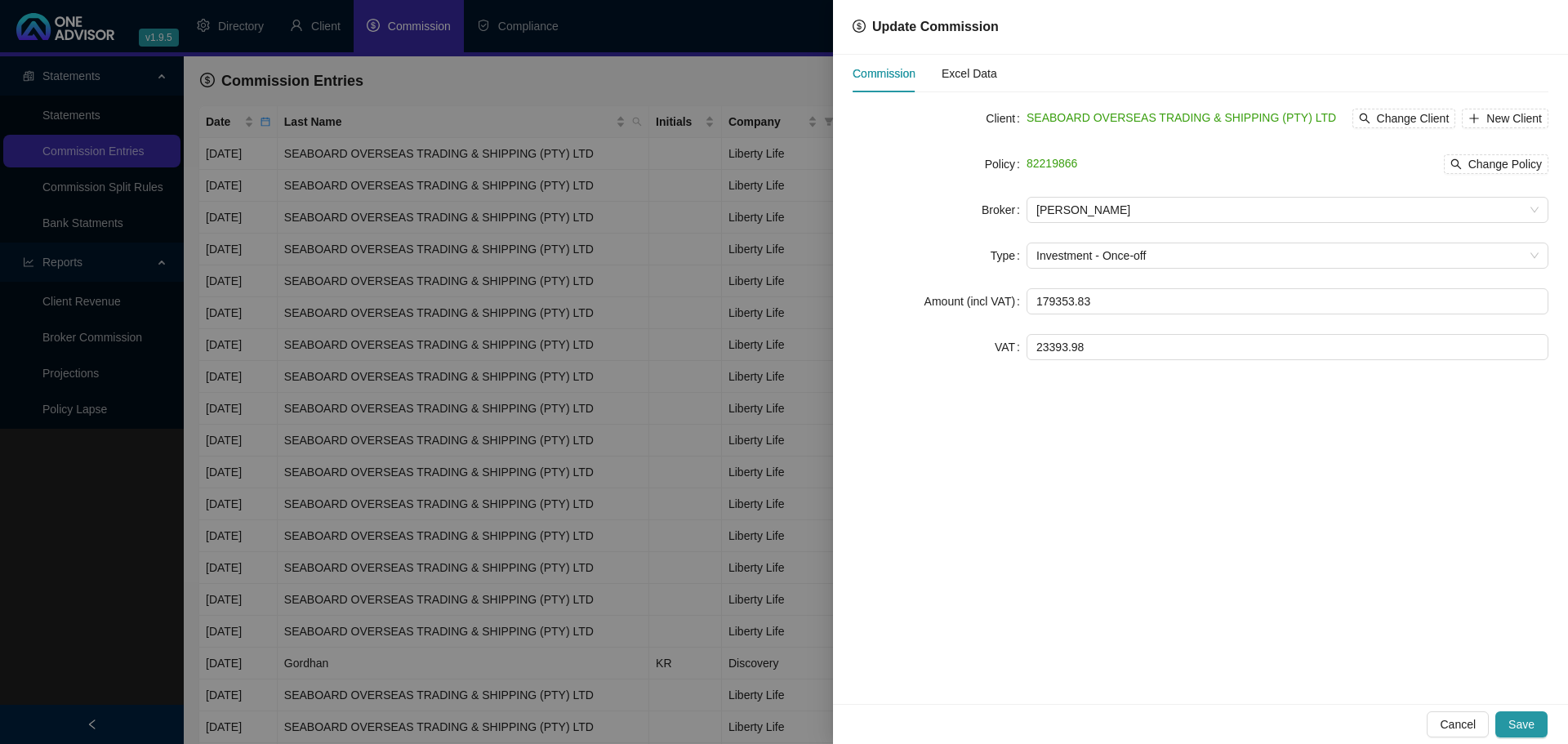
click at [731, 73] on div at bounding box center [784, 372] width 1568 height 744
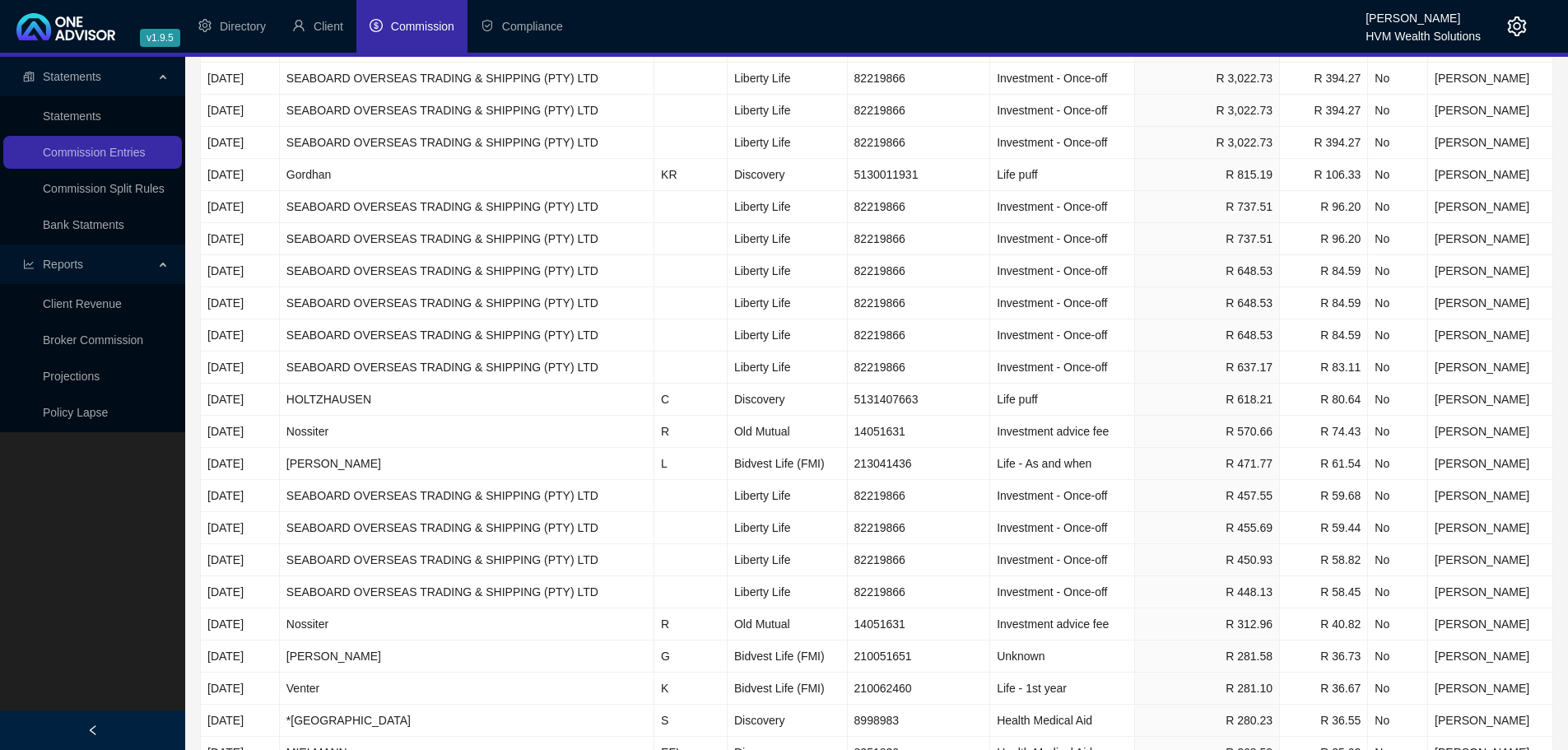
scroll to position [0, 0]
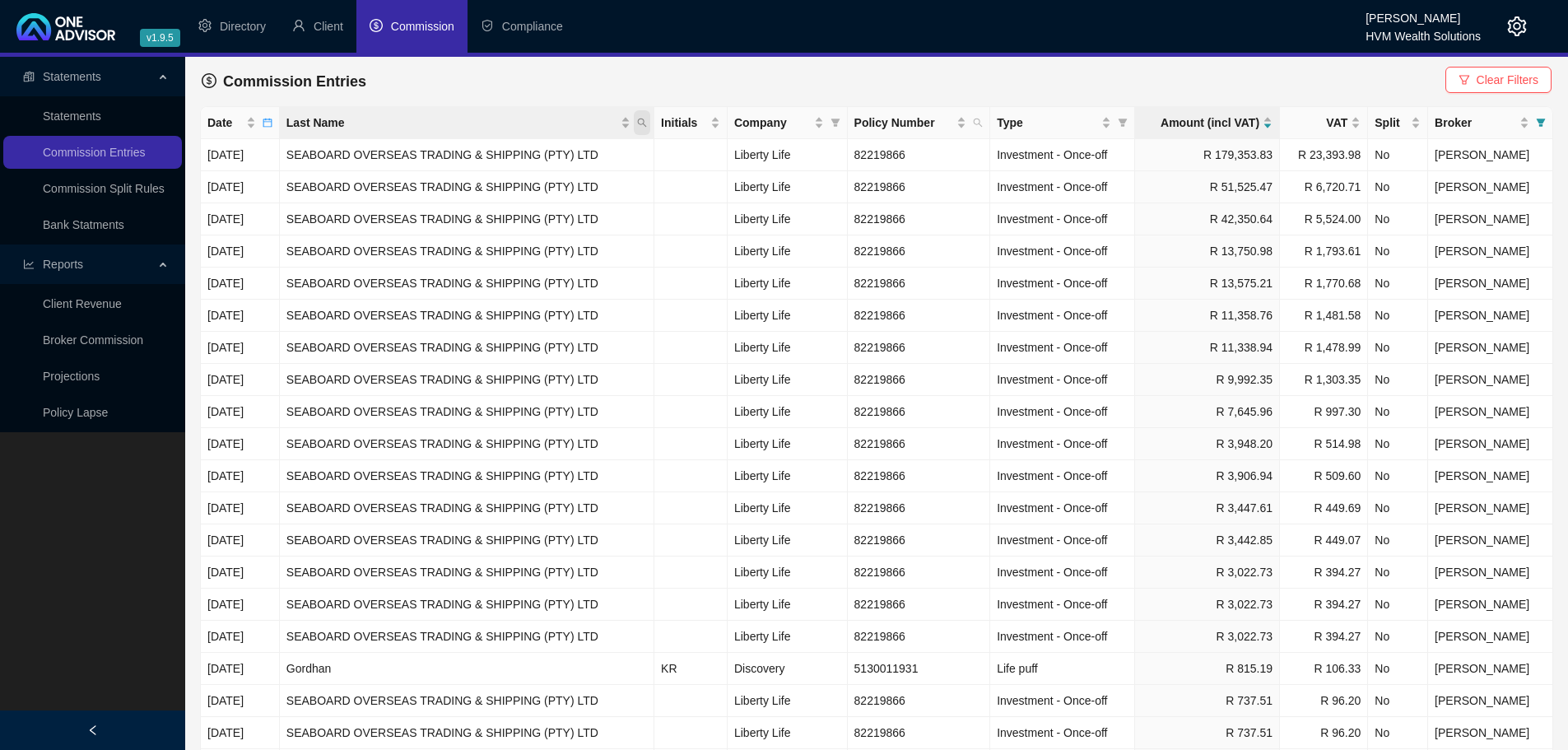
click at [642, 122] on icon "search" at bounding box center [642, 123] width 9 height 9
type input "seab"
